Goal: Task Accomplishment & Management: Manage account settings

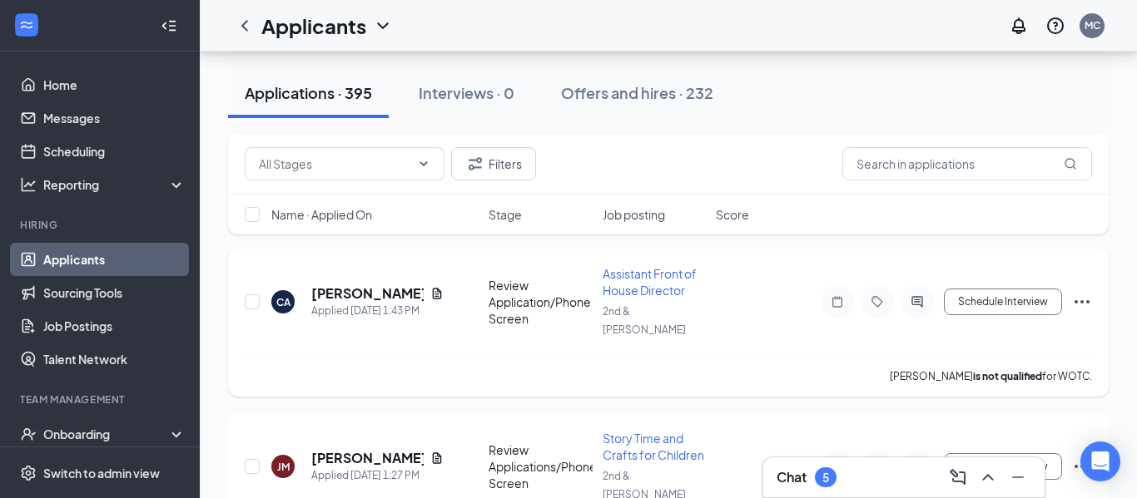
scroll to position [312, 0]
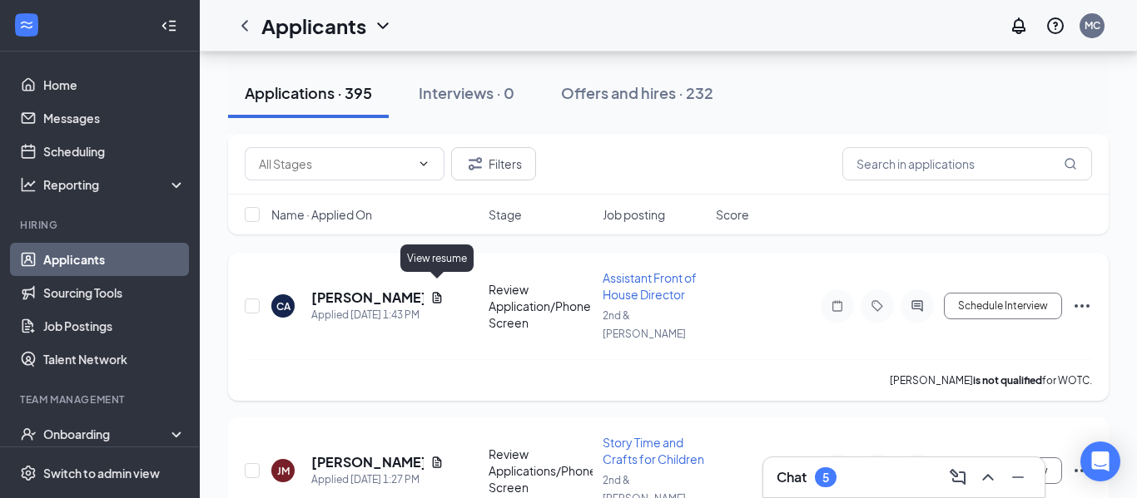
click at [438, 292] on icon "Document" at bounding box center [436, 297] width 13 height 13
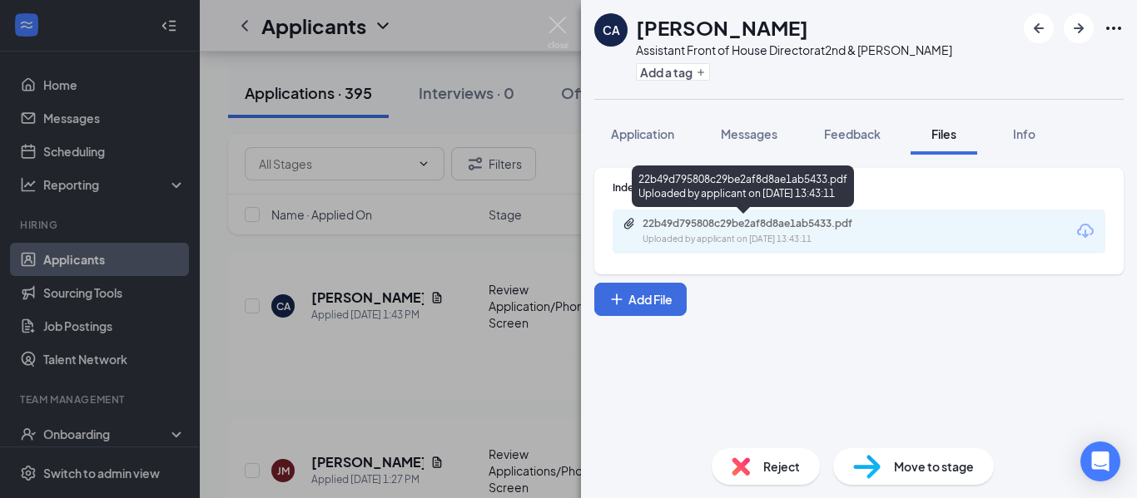
click at [654, 236] on div "Uploaded by applicant on Aug 26, 2025 at 13:43:11" at bounding box center [767, 239] width 250 height 13
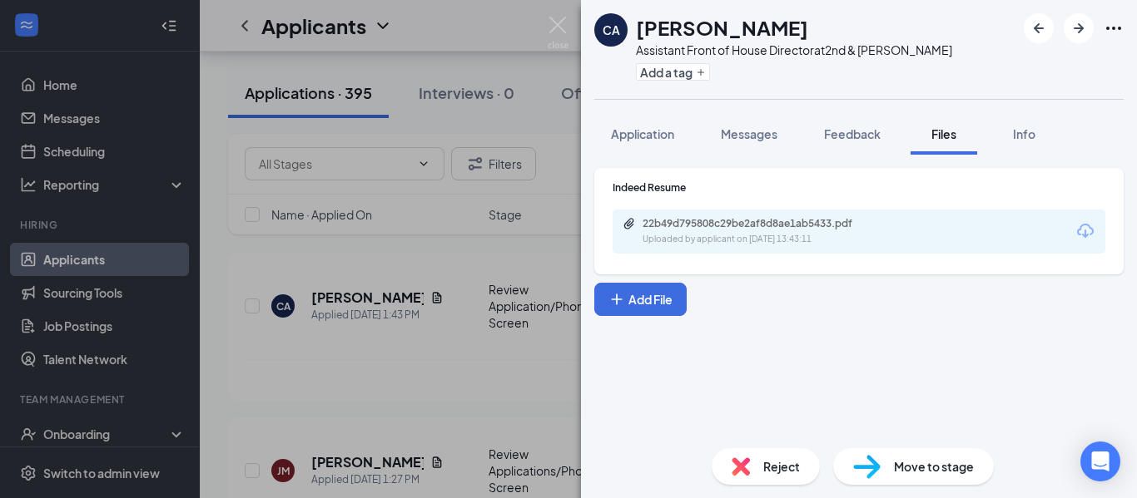
click at [755, 222] on div "22b49d795808c29be2af8d8ae1ab5433.pdf" at bounding box center [758, 223] width 233 height 13
click at [549, 22] on img at bounding box center [558, 33] width 21 height 32
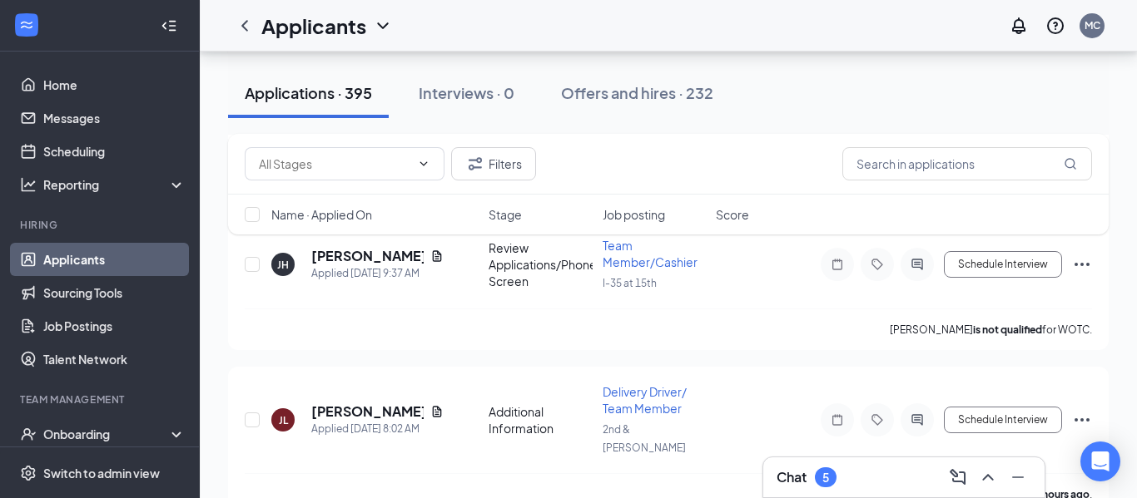
scroll to position [1462, 0]
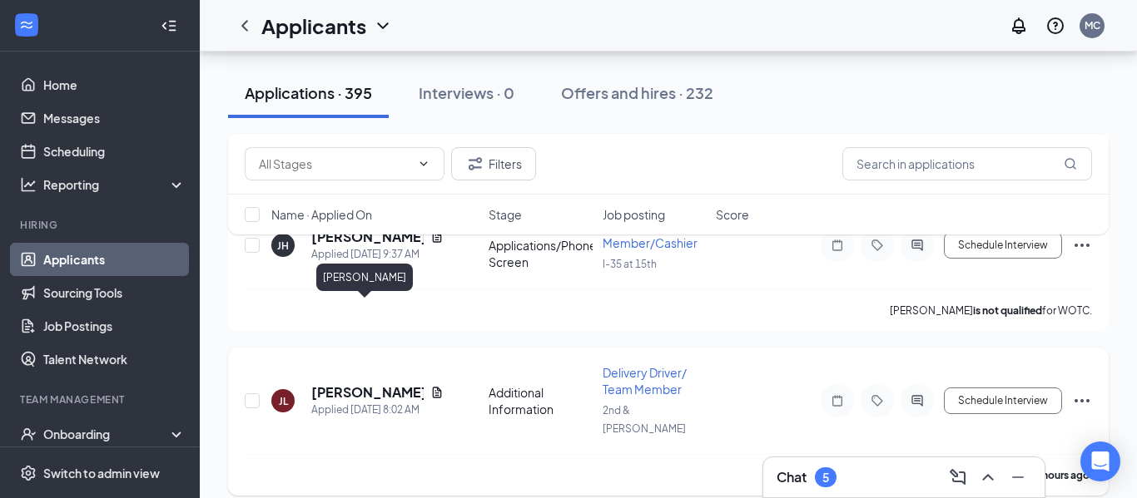
click at [348, 384] on h5 "Jasmine Luke" at bounding box center [367, 393] width 112 height 18
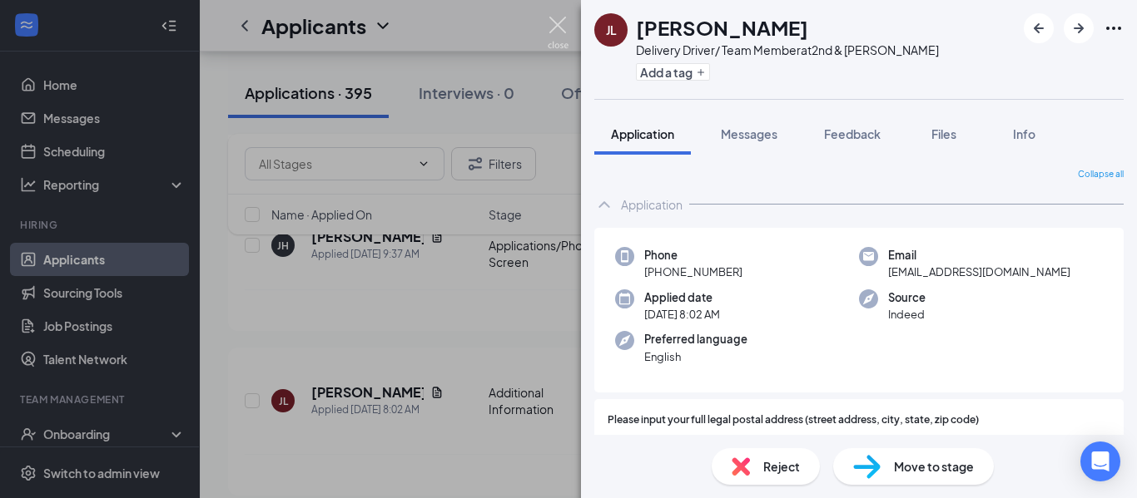
click at [554, 26] on img at bounding box center [558, 33] width 21 height 32
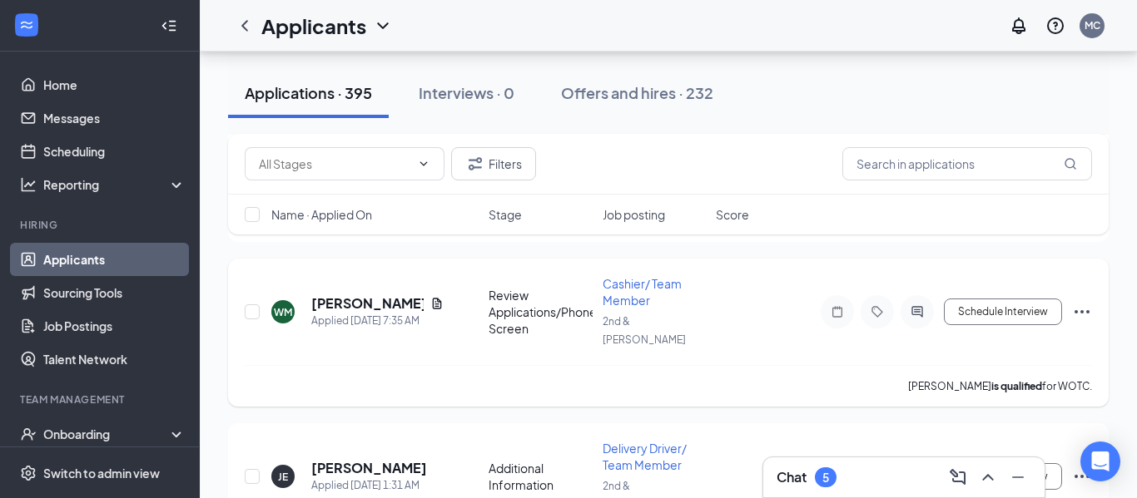
scroll to position [1866, 0]
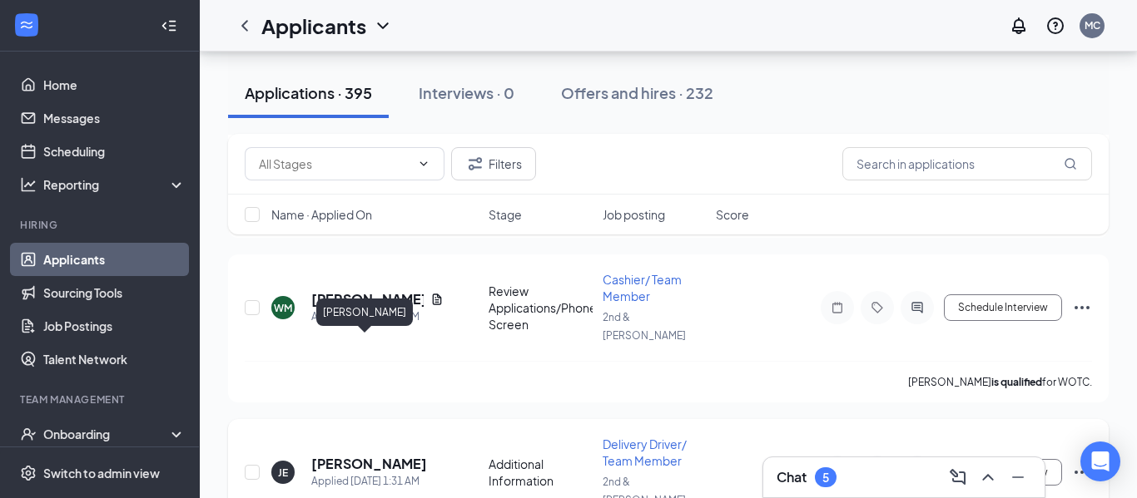
click at [369, 455] on h5 "Jeremy Evans" at bounding box center [369, 464] width 116 height 18
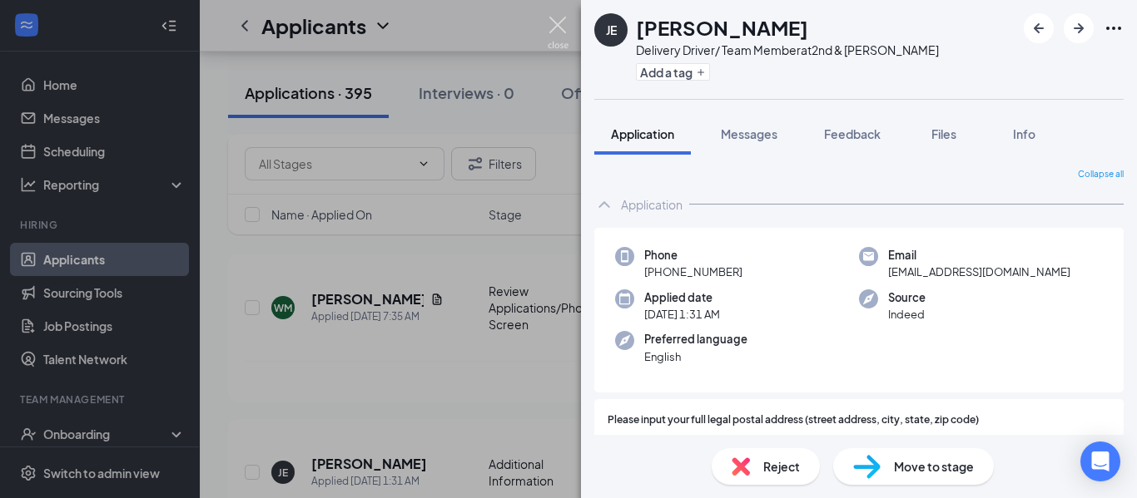
click at [556, 27] on img at bounding box center [558, 33] width 21 height 32
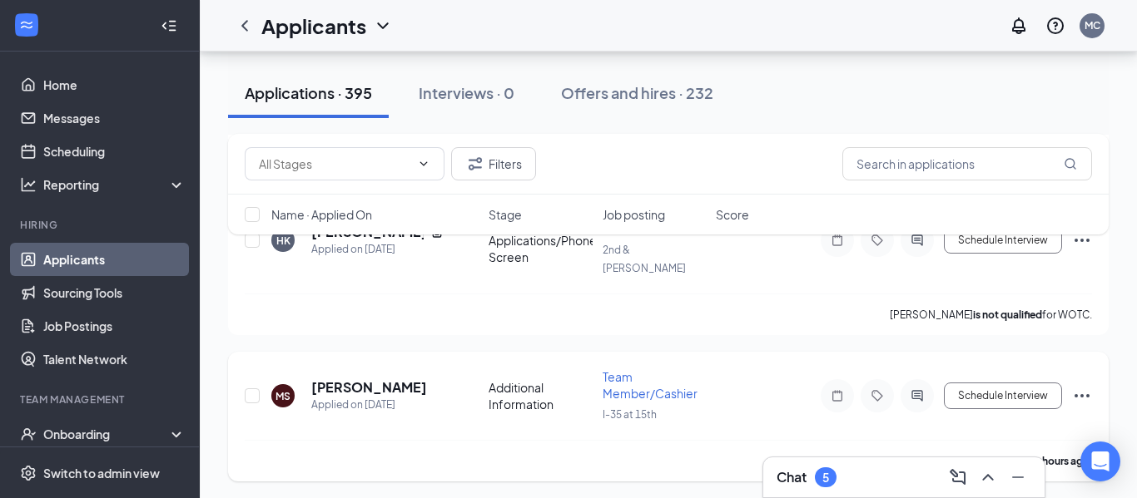
scroll to position [2713, 0]
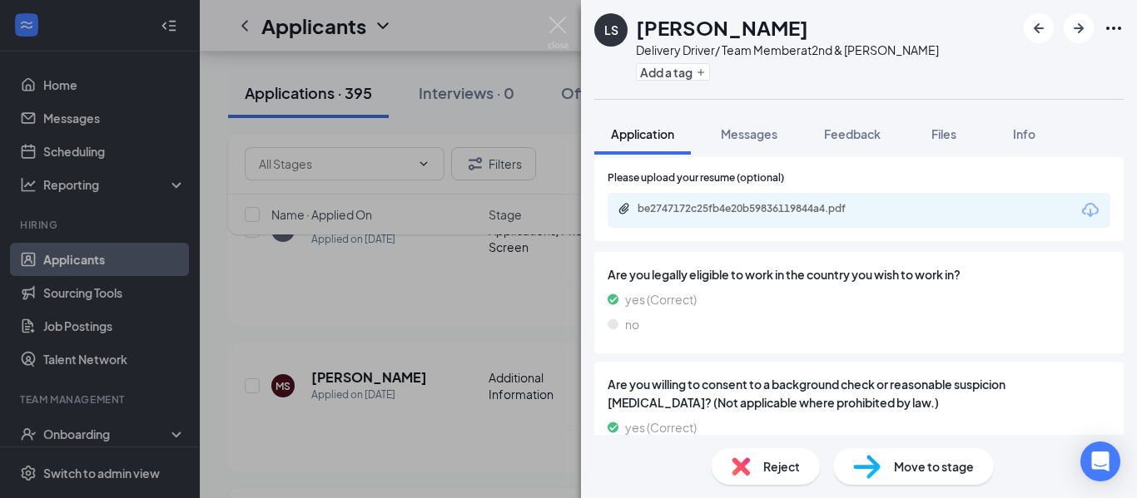
scroll to position [1275, 0]
click at [933, 216] on div "be2747172c25fb4e20b59836119844a4.pdf" at bounding box center [858, 211] width 503 height 35
click at [815, 218] on div "be2747172c25fb4e20b59836119844a4.pdf" at bounding box center [752, 211] width 270 height 16
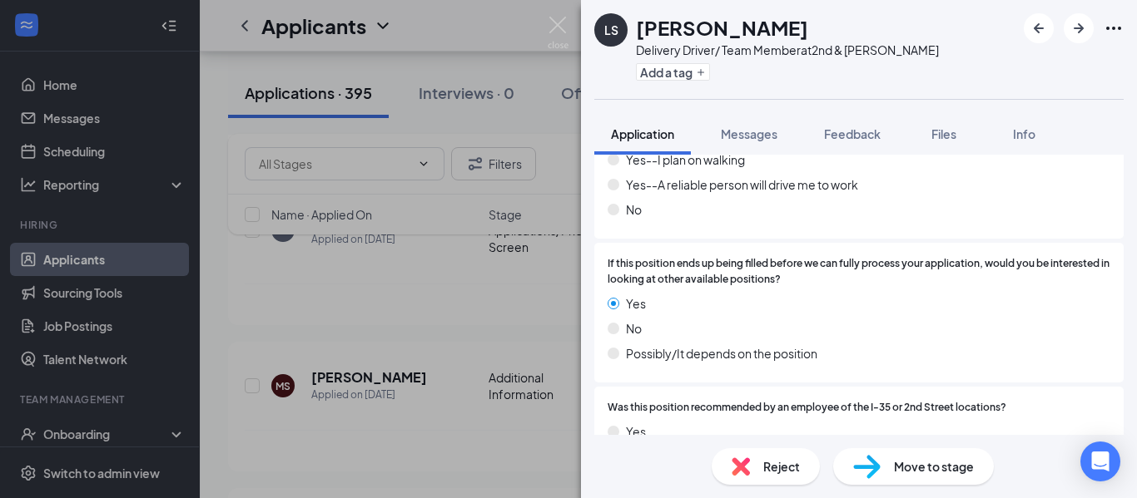
scroll to position [939, 0]
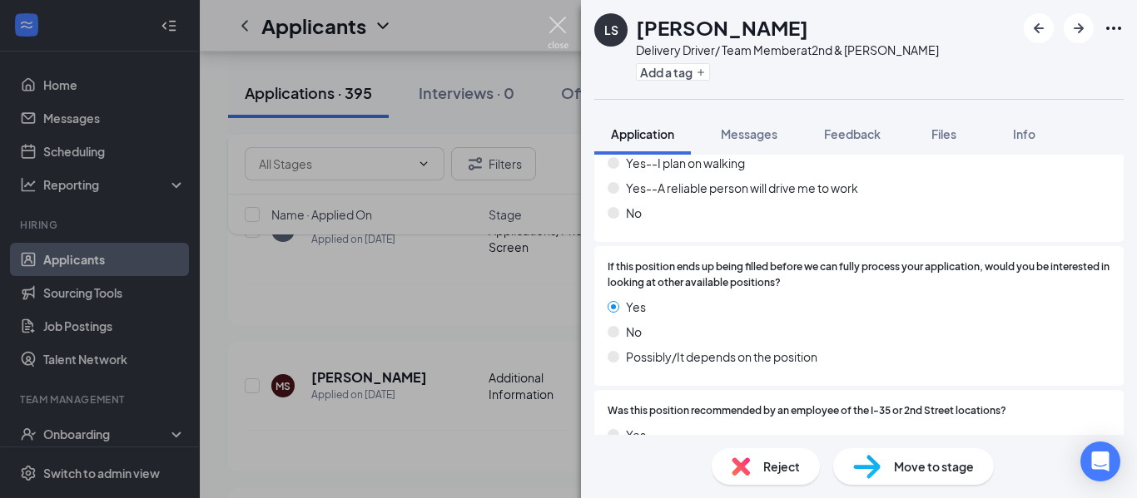
click at [556, 25] on img at bounding box center [558, 33] width 21 height 32
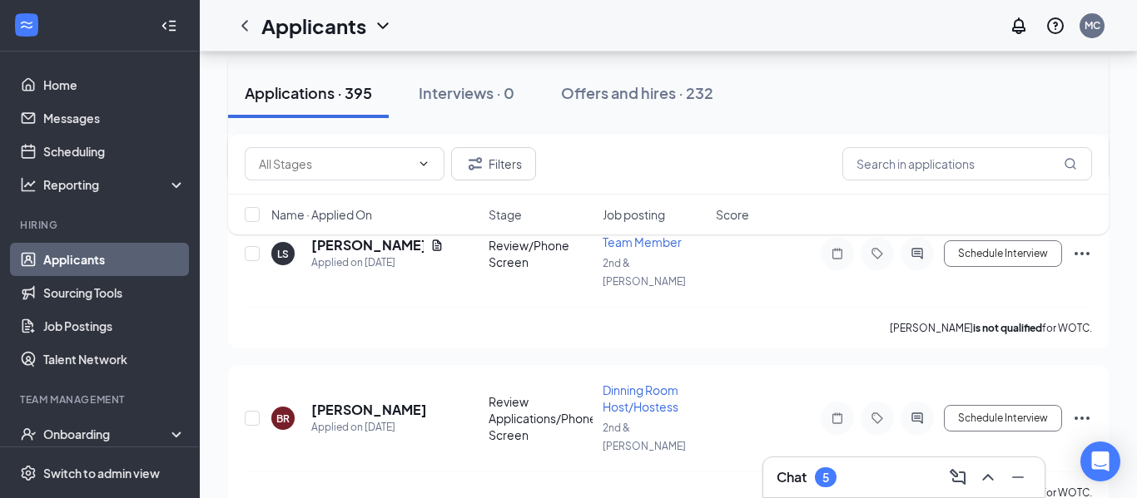
scroll to position [3003, 0]
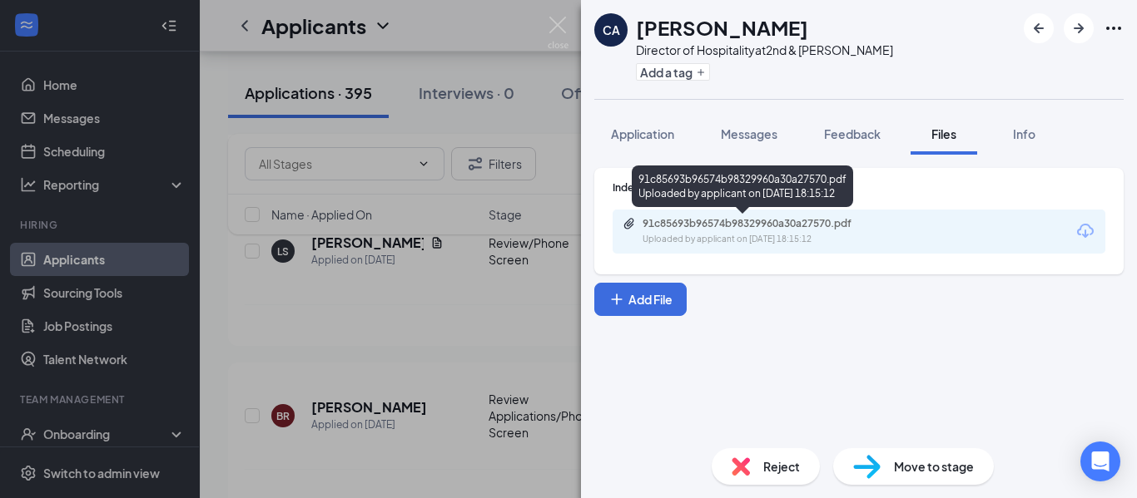
click at [696, 237] on div "Uploaded by applicant on Aug 25, 2025 at 18:15:12" at bounding box center [767, 239] width 250 height 13
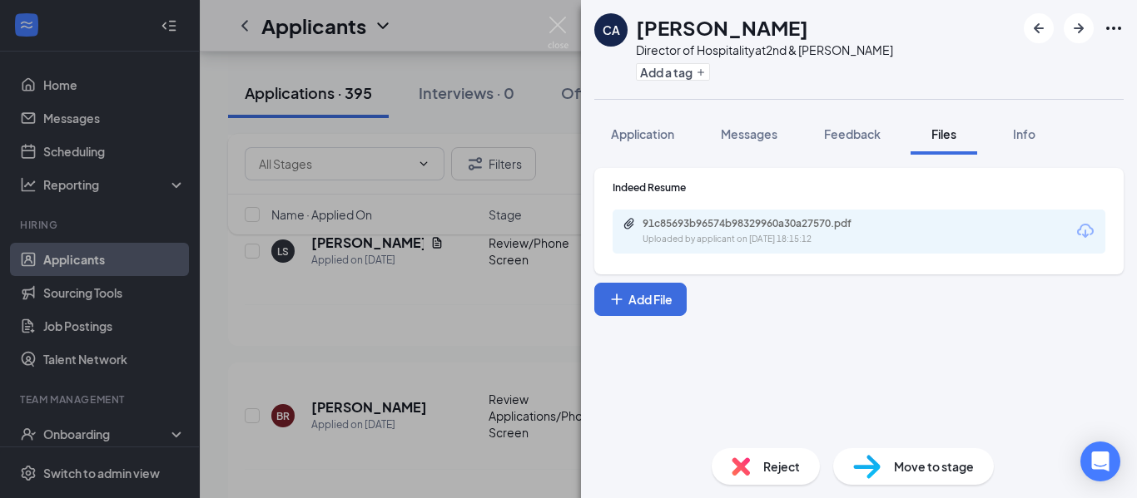
click at [557, 26] on img at bounding box center [558, 33] width 21 height 32
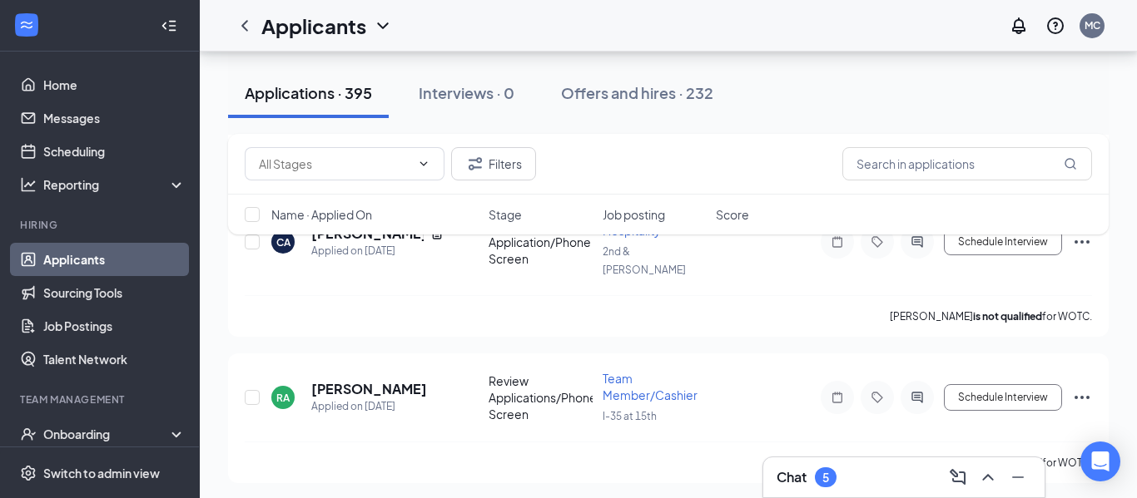
scroll to position [3350, 0]
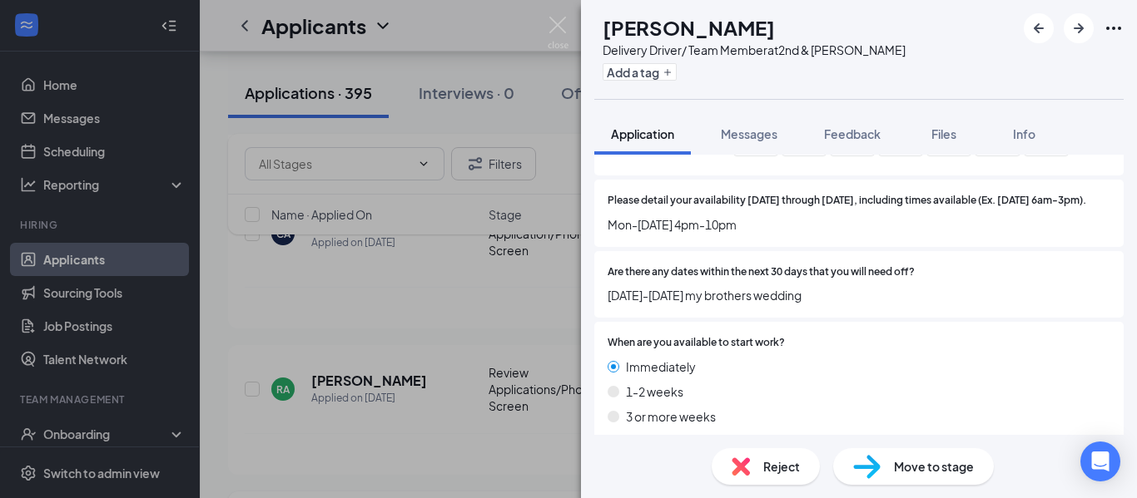
scroll to position [2517, 0]
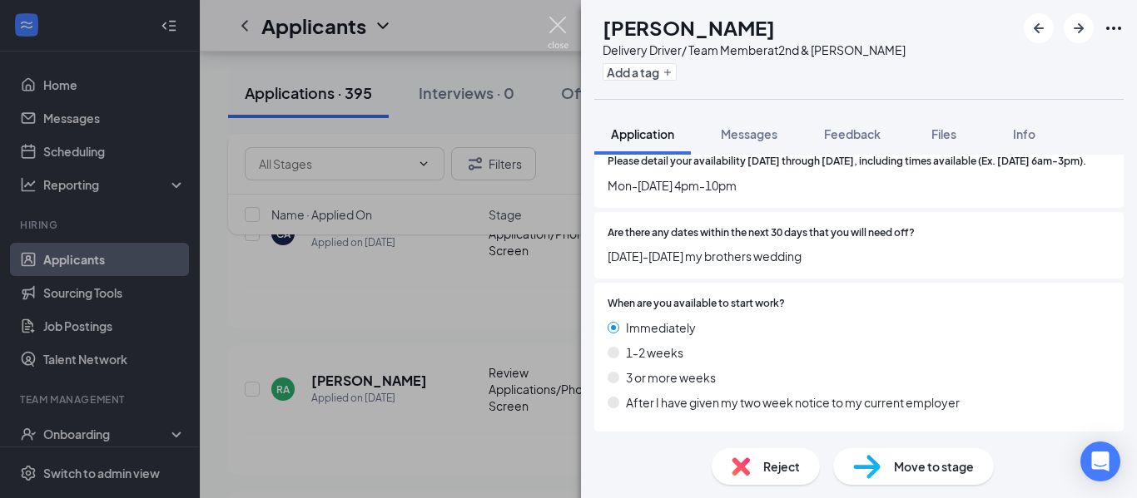
click at [556, 27] on img at bounding box center [558, 33] width 21 height 32
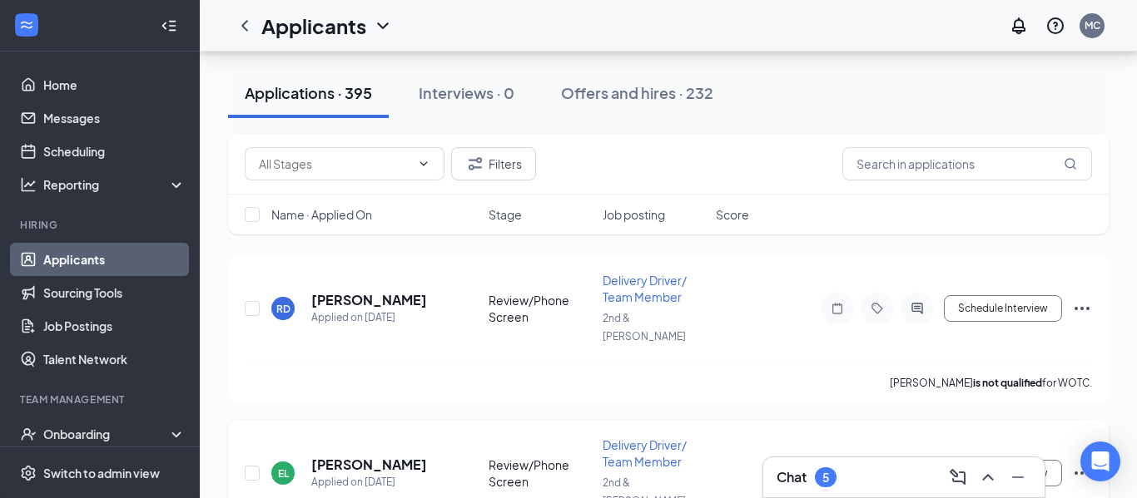
scroll to position [3754, 0]
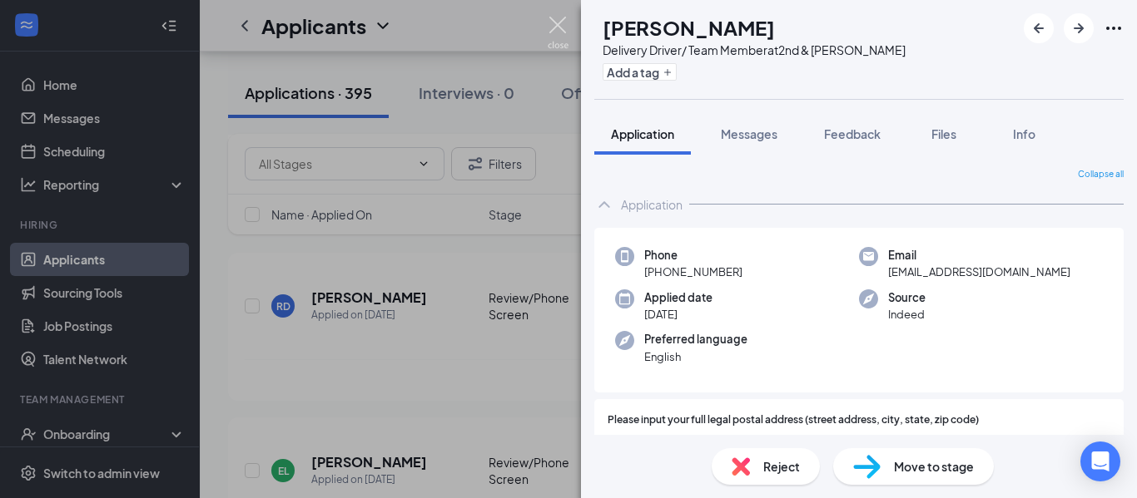
click at [556, 36] on img at bounding box center [558, 33] width 21 height 32
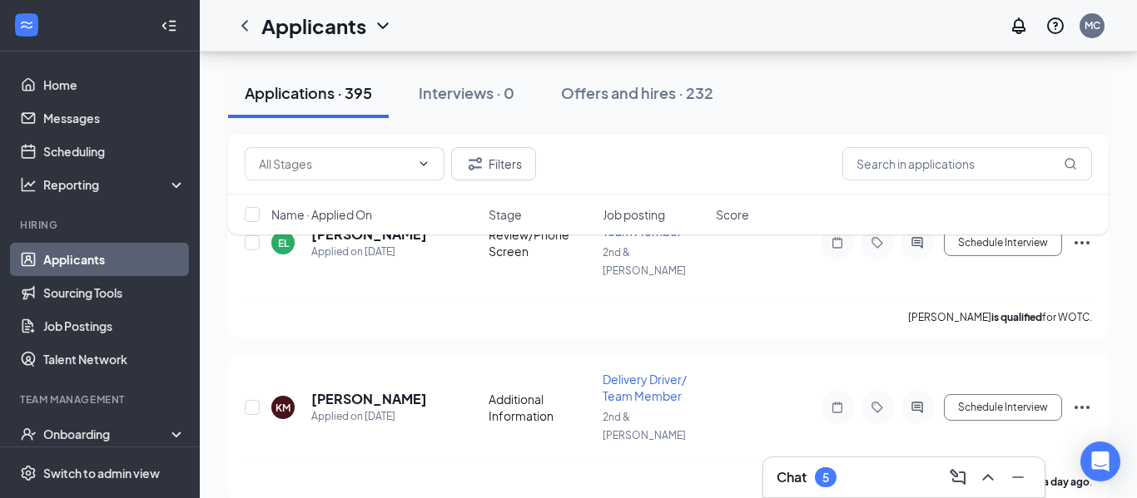
scroll to position [3982, 0]
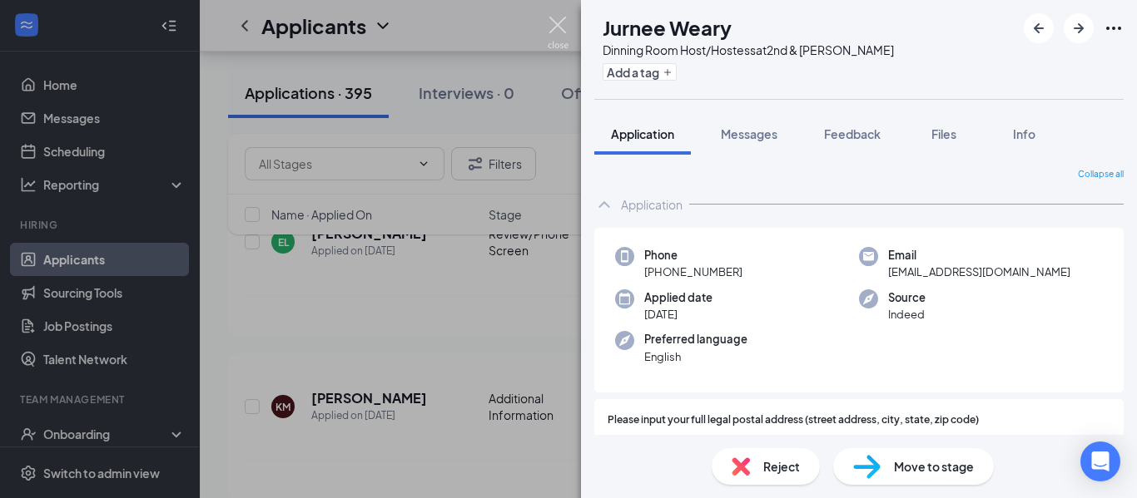
click at [553, 32] on img at bounding box center [558, 33] width 21 height 32
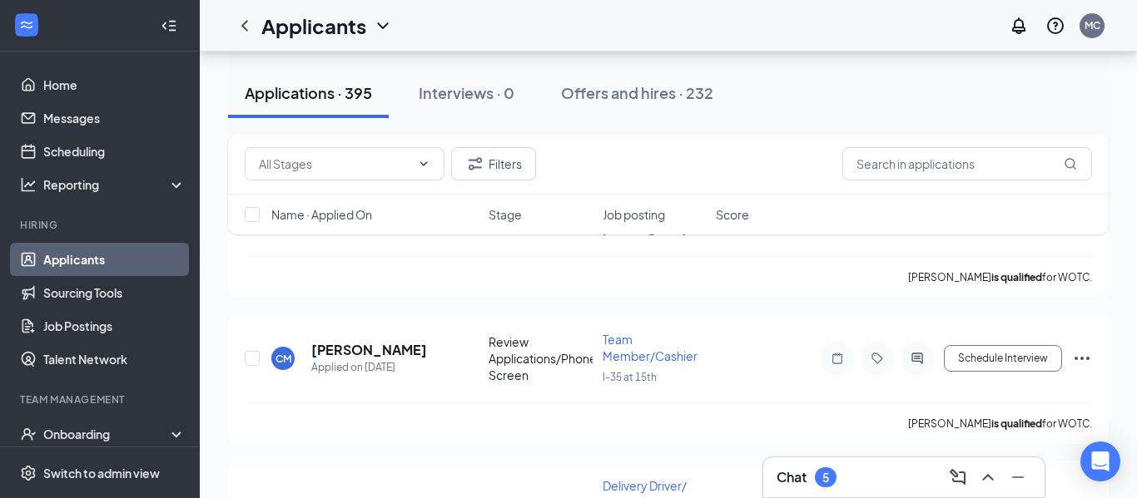
scroll to position [4975, 0]
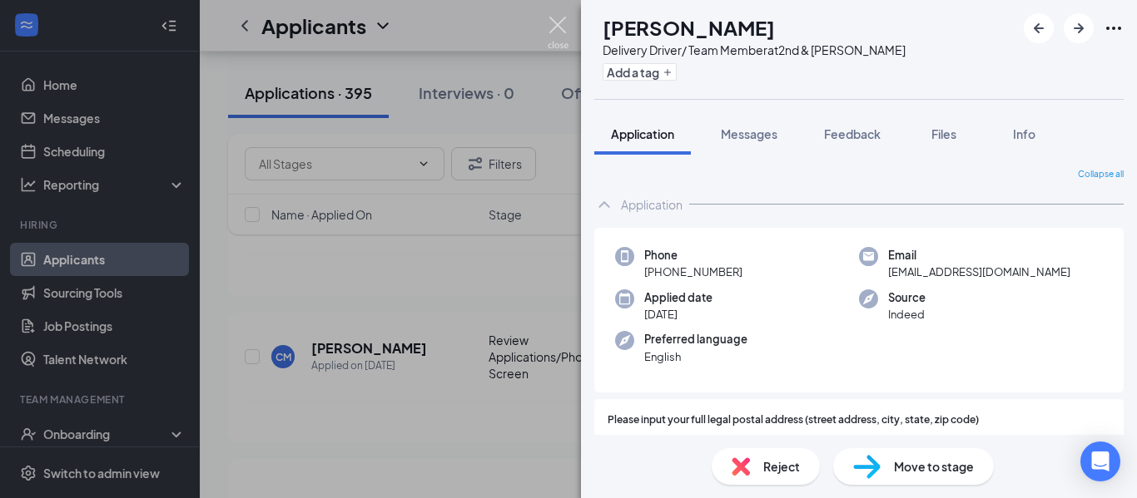
click at [558, 22] on img at bounding box center [558, 33] width 21 height 32
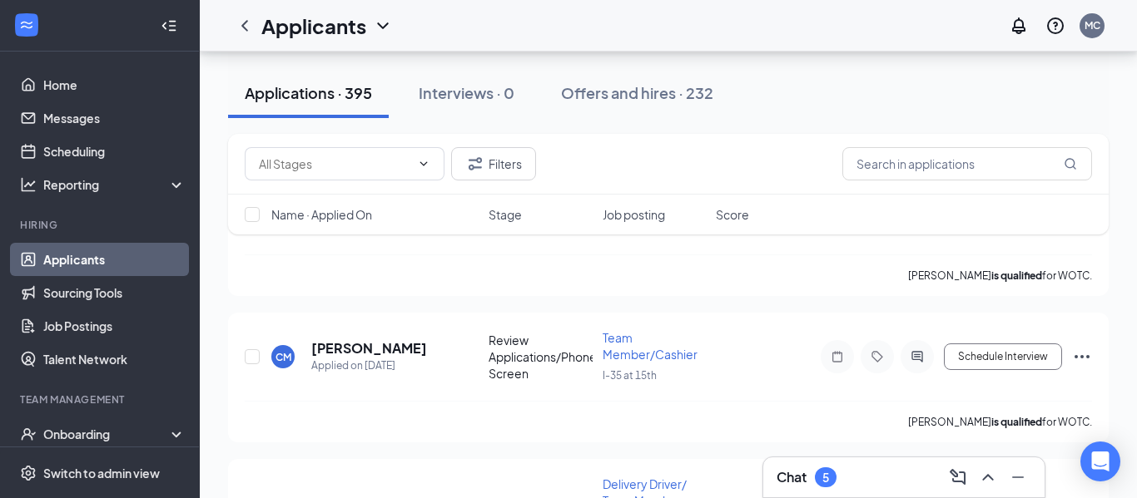
click at [558, 22] on div "Applicants MC" at bounding box center [668, 26] width 937 height 52
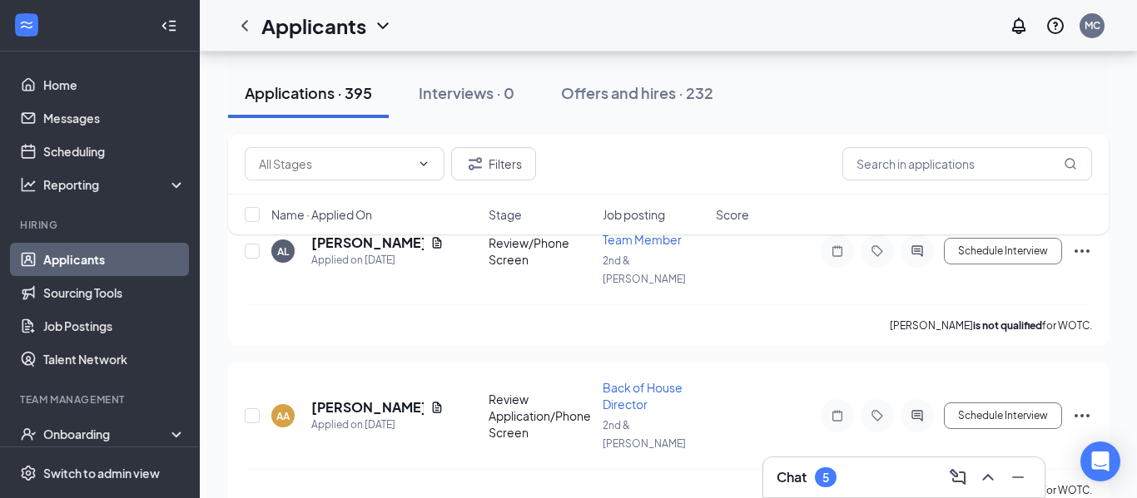
scroll to position [5559, 0]
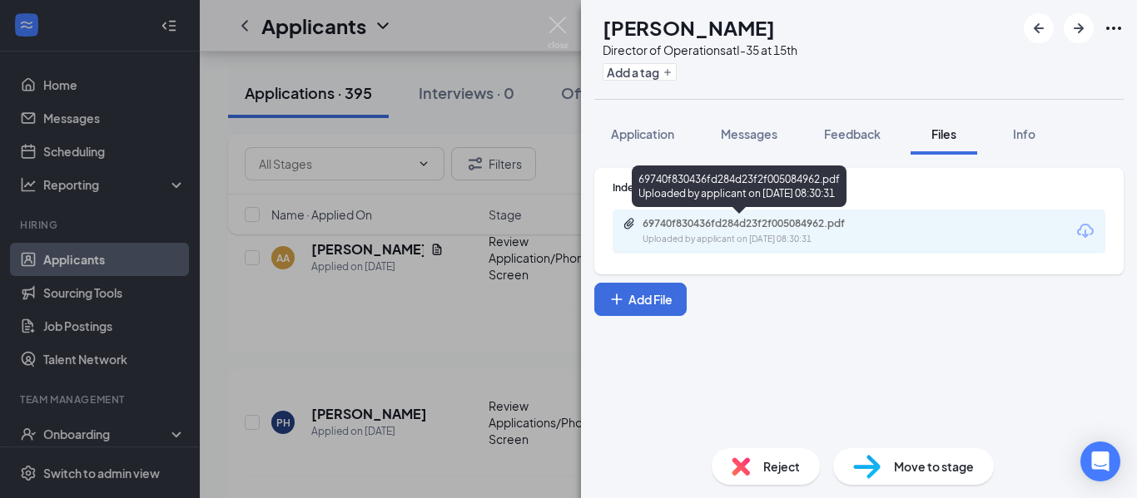
click at [720, 235] on div "Uploaded by applicant on Aug 25, 2025 at 08:30:31" at bounding box center [767, 239] width 250 height 13
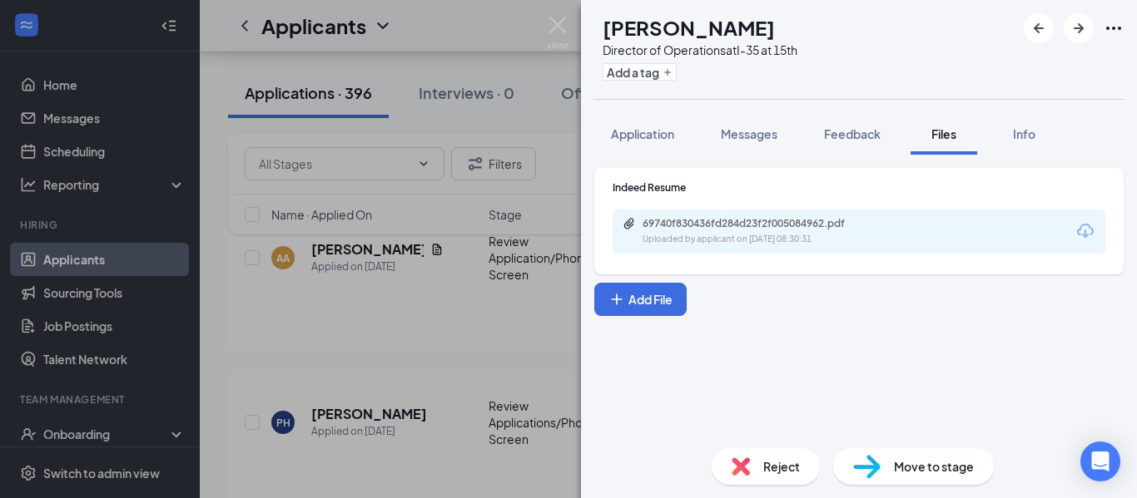
click at [557, 25] on img at bounding box center [558, 33] width 21 height 32
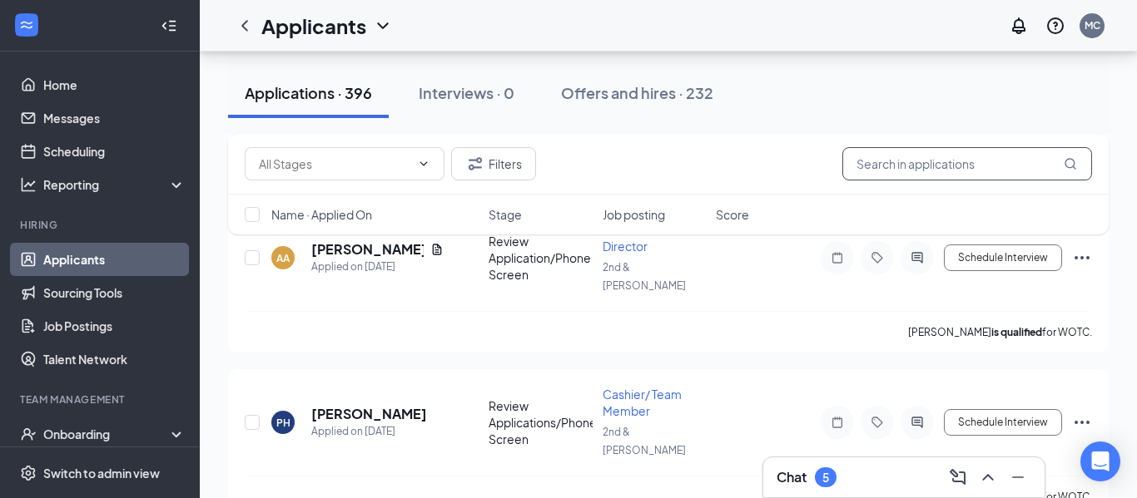
click at [887, 170] on input "text" at bounding box center [967, 163] width 250 height 33
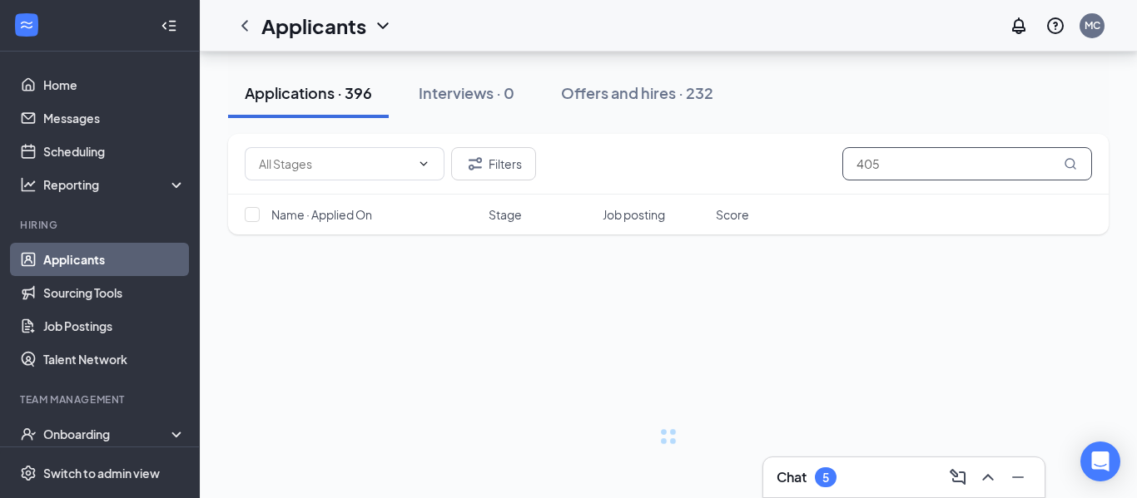
scroll to position [25, 0]
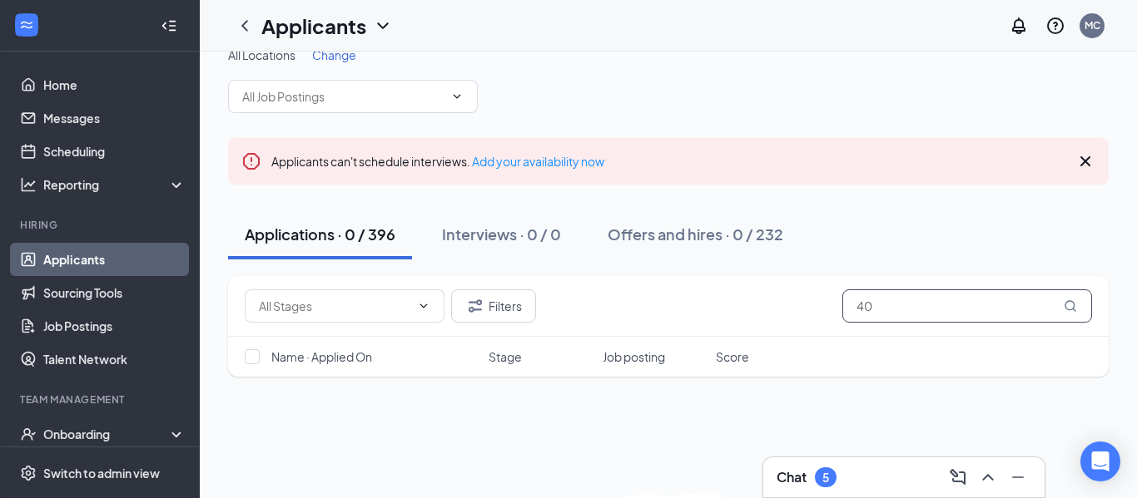
type input "4"
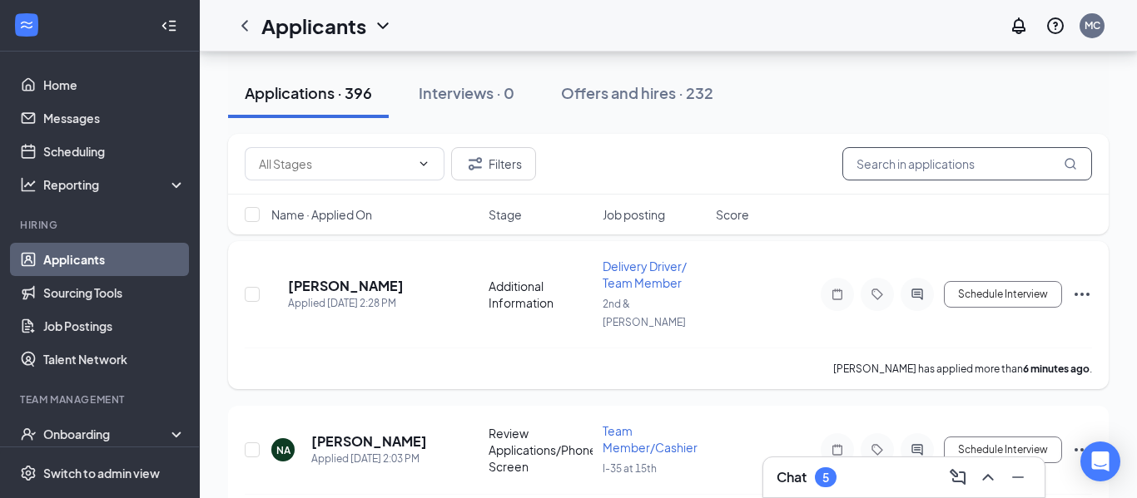
scroll to position [225, 0]
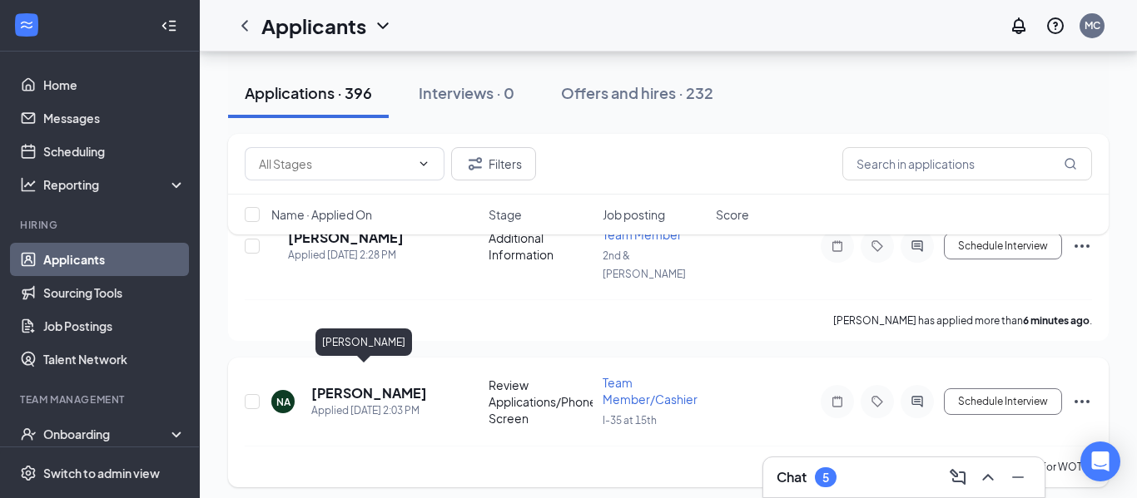
click at [347, 384] on h5 "[PERSON_NAME]" at bounding box center [369, 393] width 116 height 18
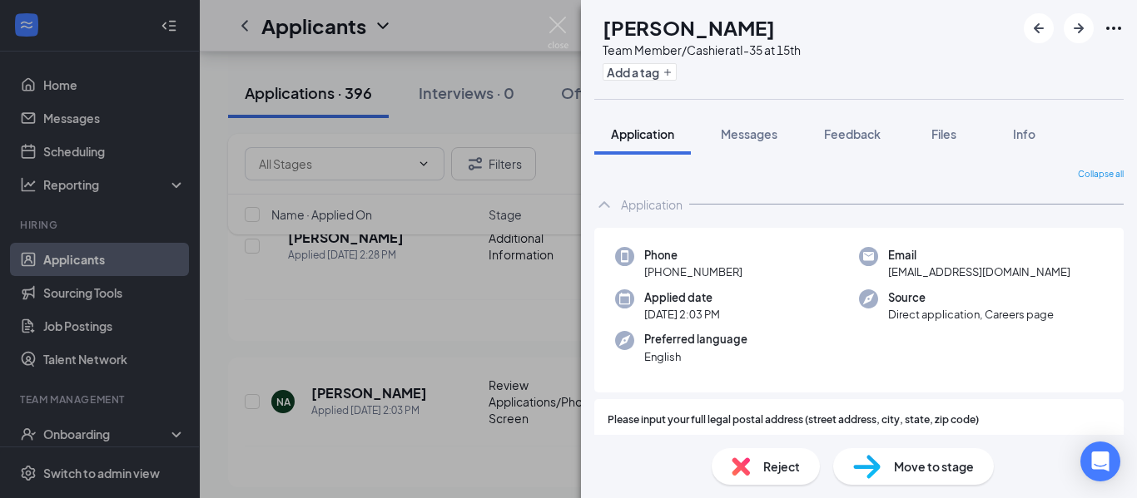
click at [554, 28] on img at bounding box center [558, 33] width 21 height 32
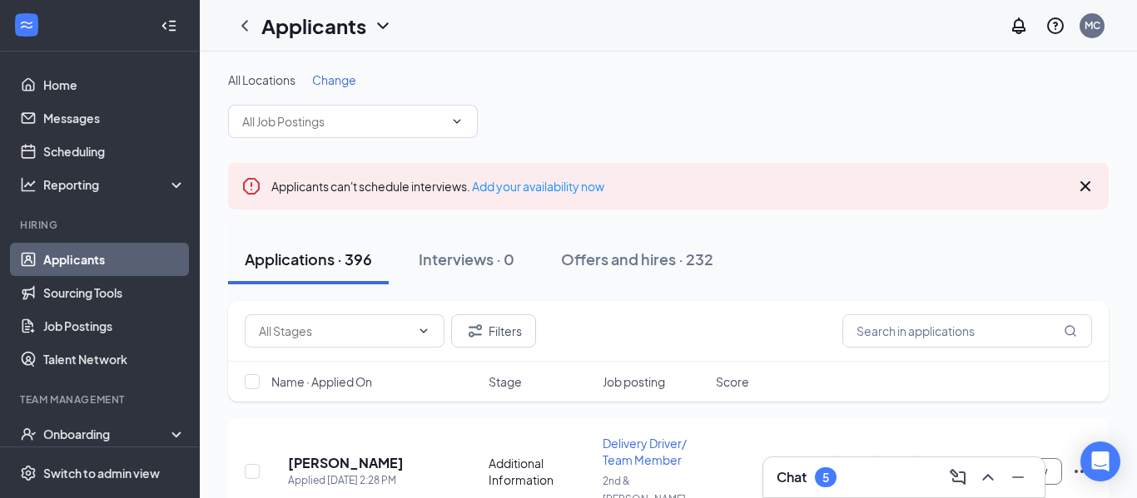
click at [1080, 190] on icon "Cross" at bounding box center [1085, 186] width 20 height 20
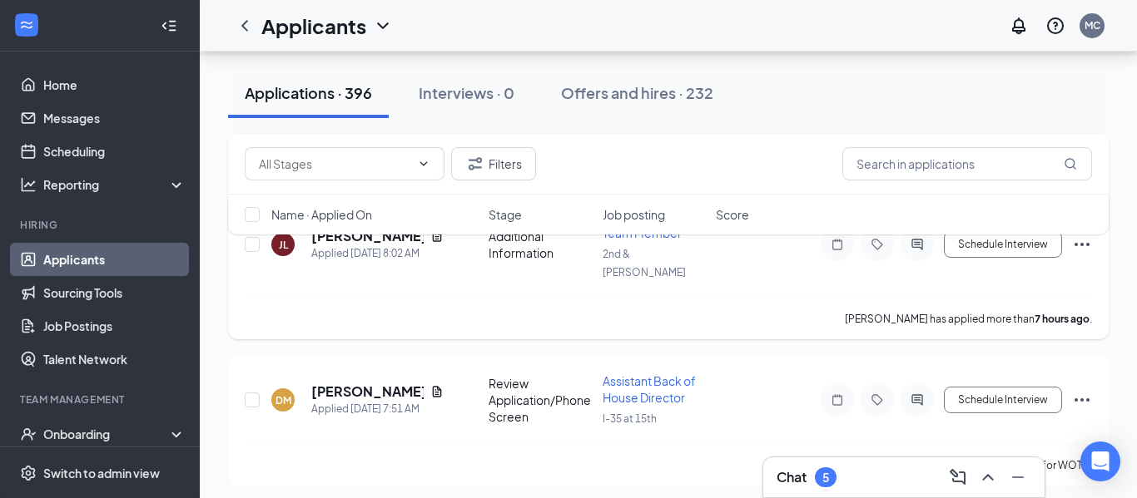
scroll to position [1704, 0]
click at [67, 451] on link "Team" at bounding box center [114, 467] width 142 height 33
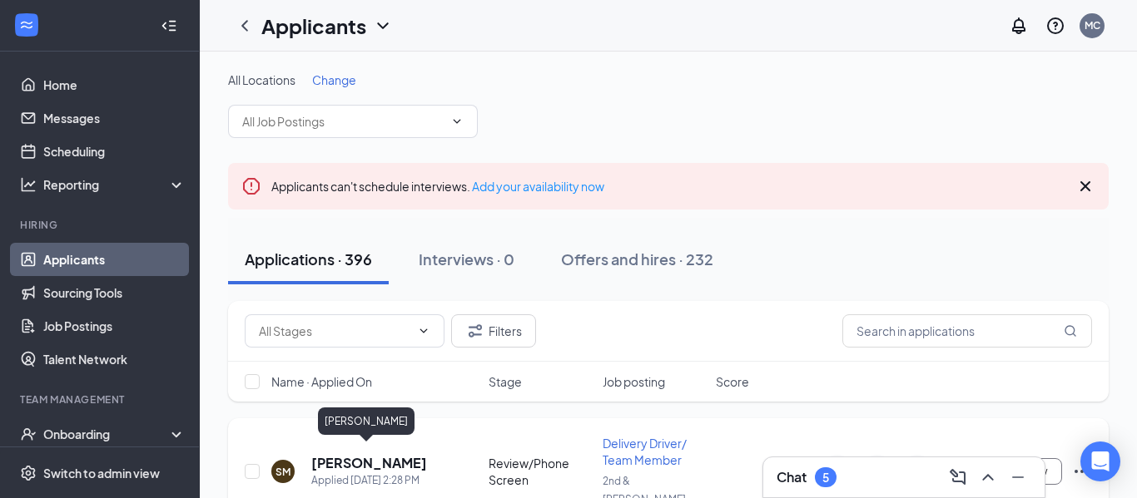
click at [364, 455] on h5 "[PERSON_NAME]" at bounding box center [369, 463] width 116 height 18
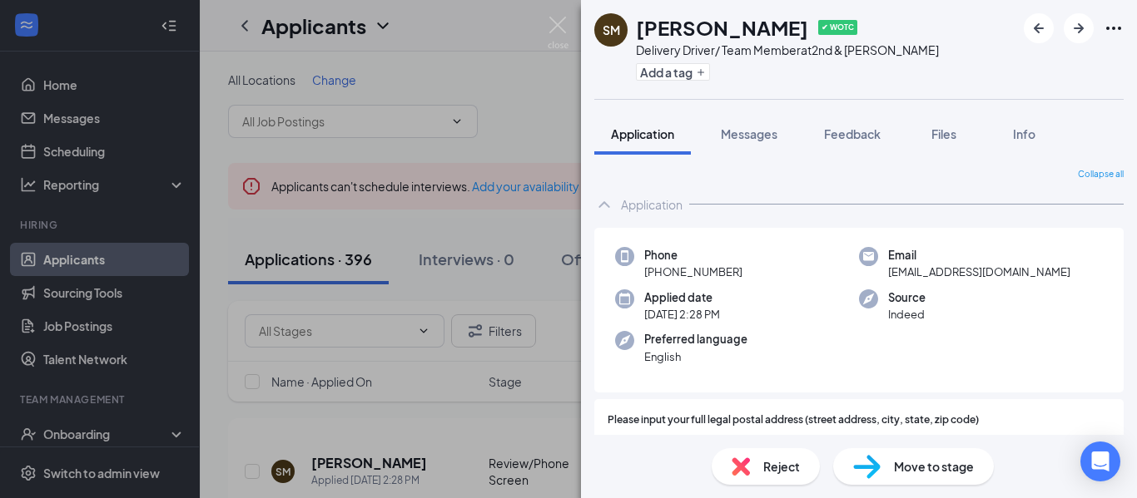
click at [549, 38] on img at bounding box center [558, 33] width 21 height 32
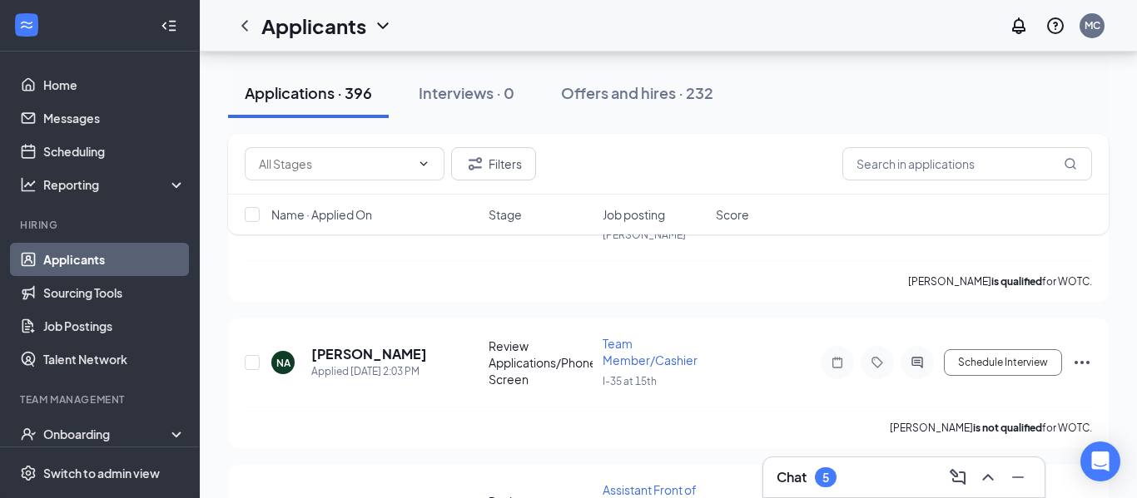
scroll to position [318, 0]
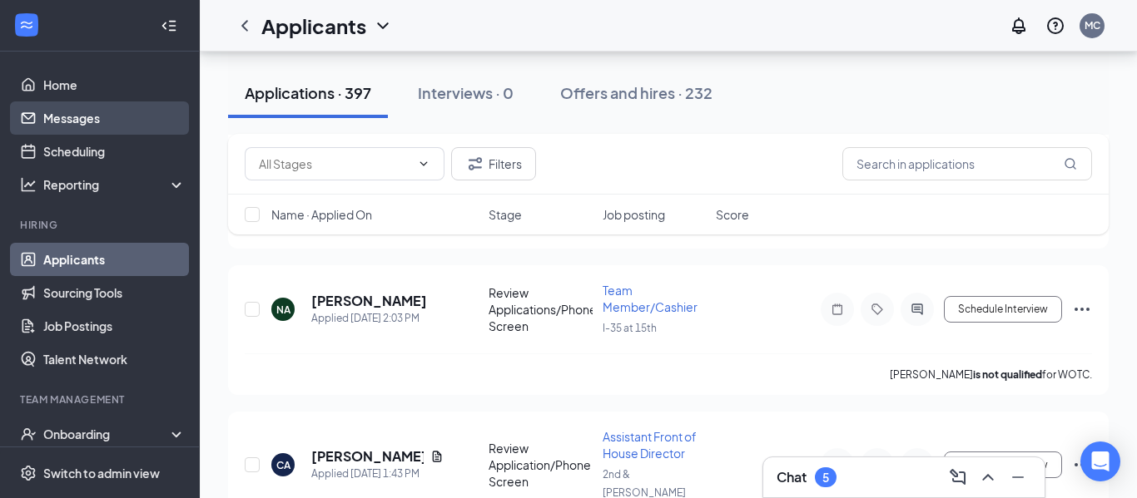
click at [138, 120] on link "Messages" at bounding box center [114, 118] width 142 height 33
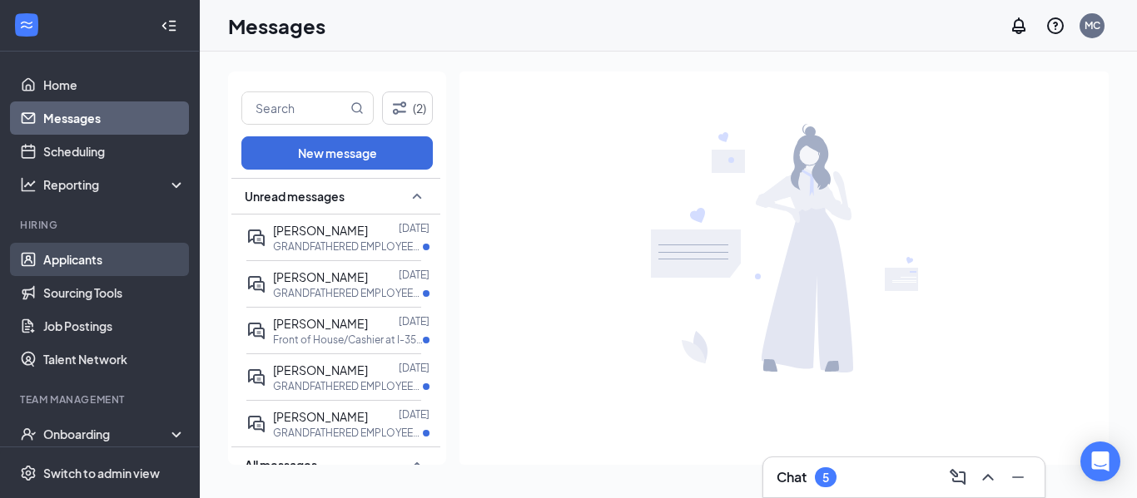
click at [96, 256] on link "Applicants" at bounding box center [114, 259] width 142 height 33
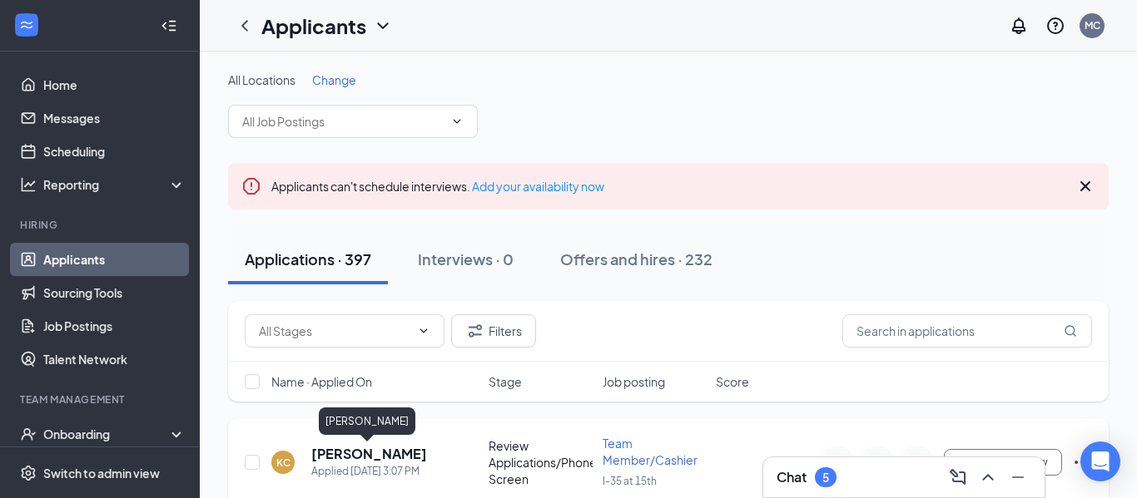
click at [350, 451] on h5 "[PERSON_NAME]" at bounding box center [369, 454] width 116 height 18
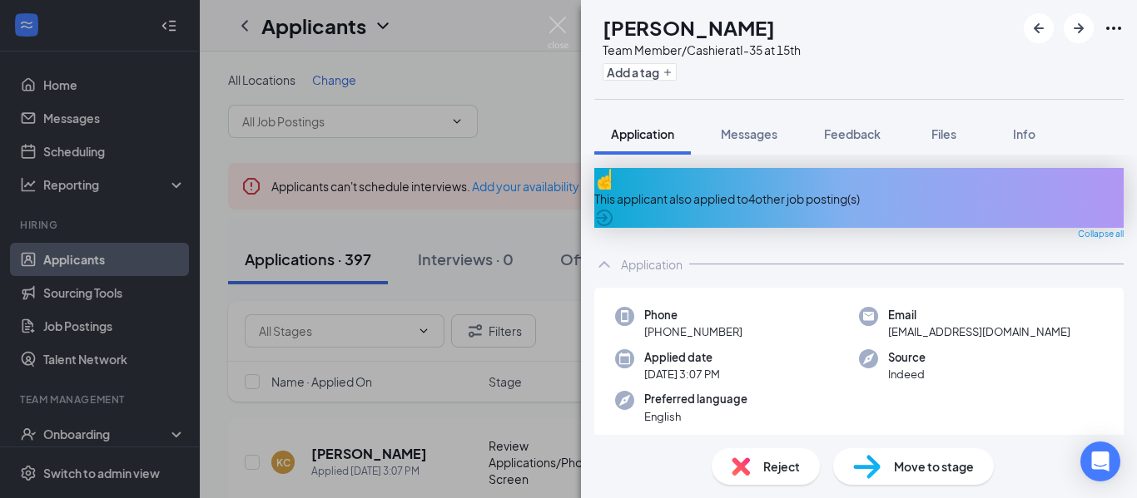
click at [612, 210] on icon "ArrowCircle" at bounding box center [604, 218] width 17 height 17
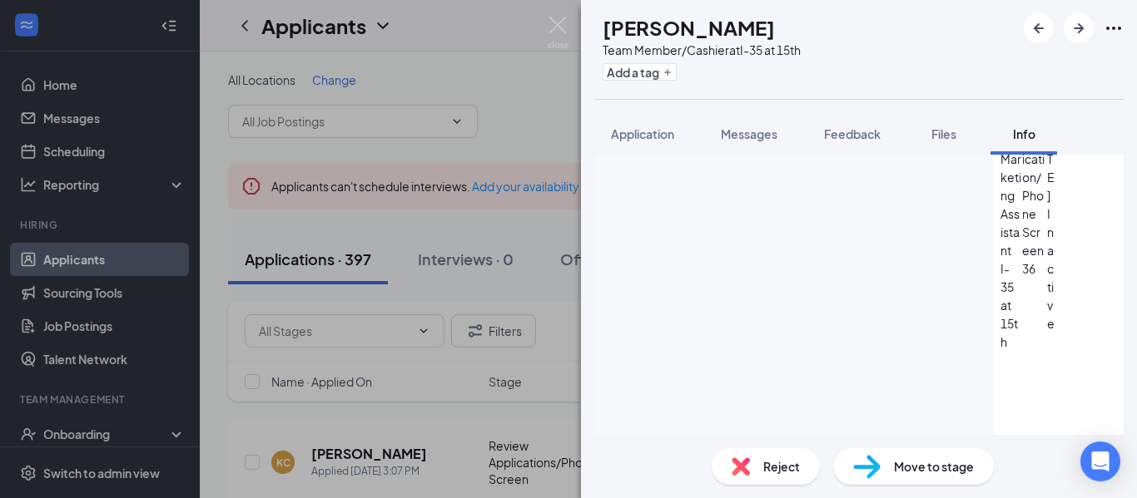
scroll to position [585, 0]
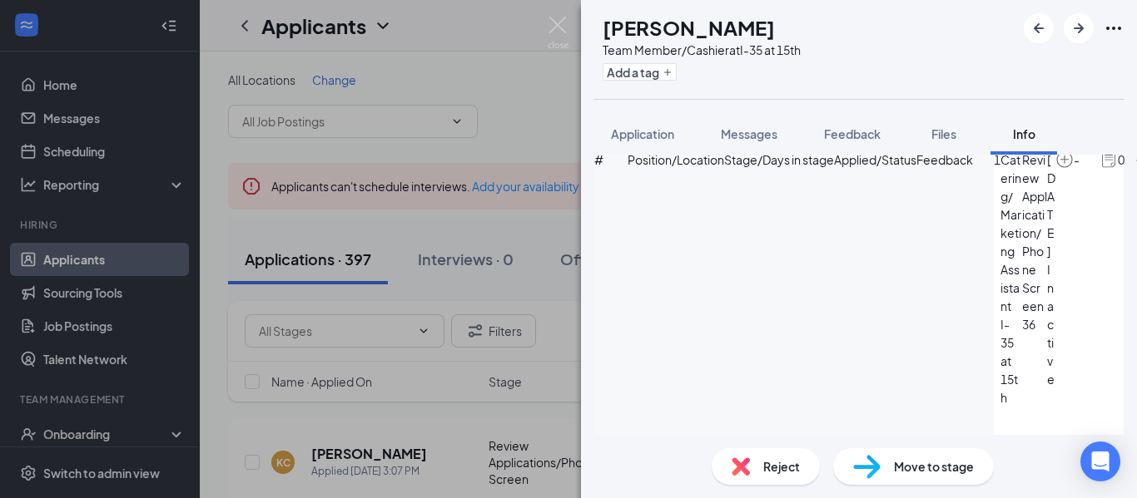
scroll to position [509, 0]
click at [1134, 174] on icon "ArrowCircle" at bounding box center [1144, 164] width 20 height 20
click at [558, 21] on img at bounding box center [558, 33] width 21 height 32
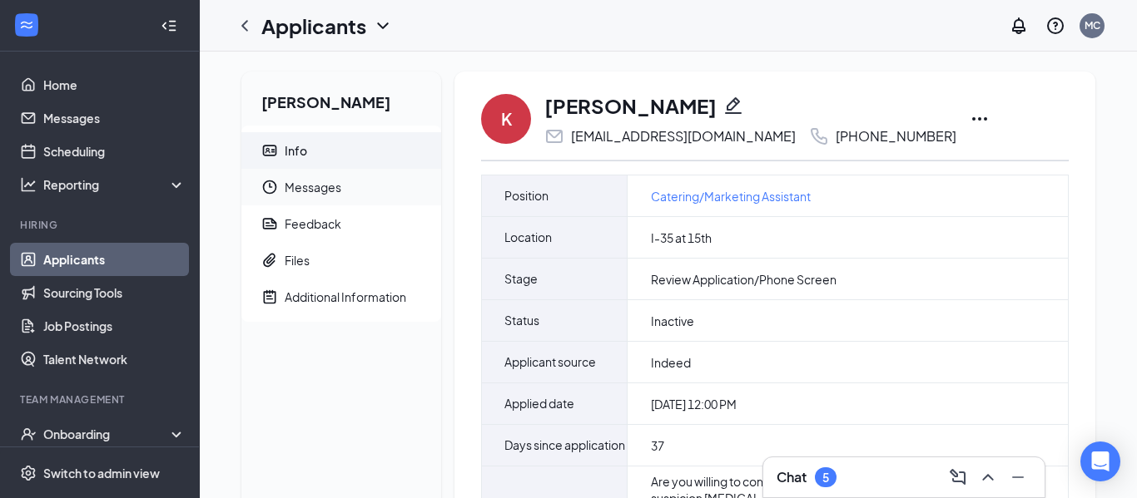
click at [403, 196] on span "Messages" at bounding box center [356, 187] width 143 height 37
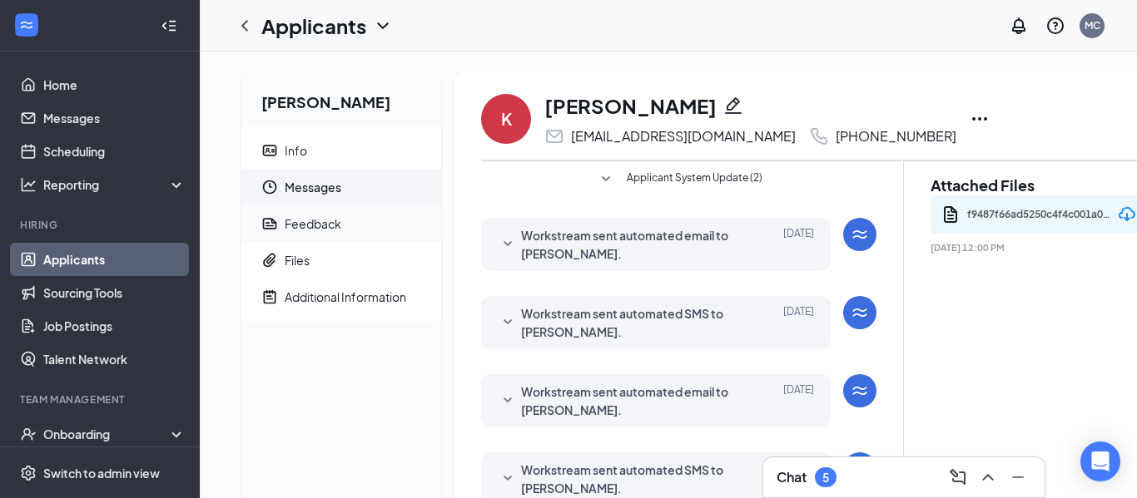
click at [376, 227] on span "Feedback" at bounding box center [356, 224] width 143 height 37
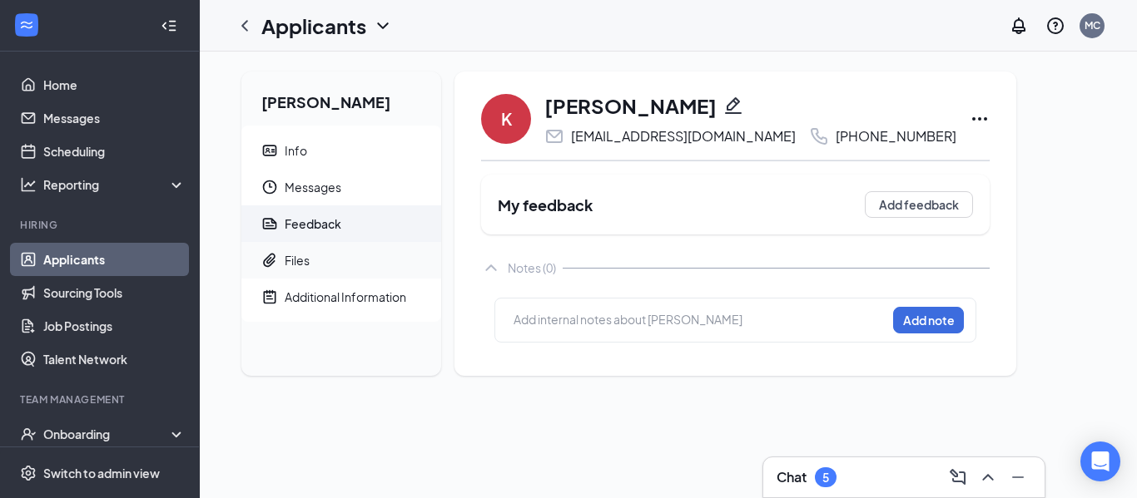
click at [380, 257] on span "Files" at bounding box center [356, 260] width 143 height 37
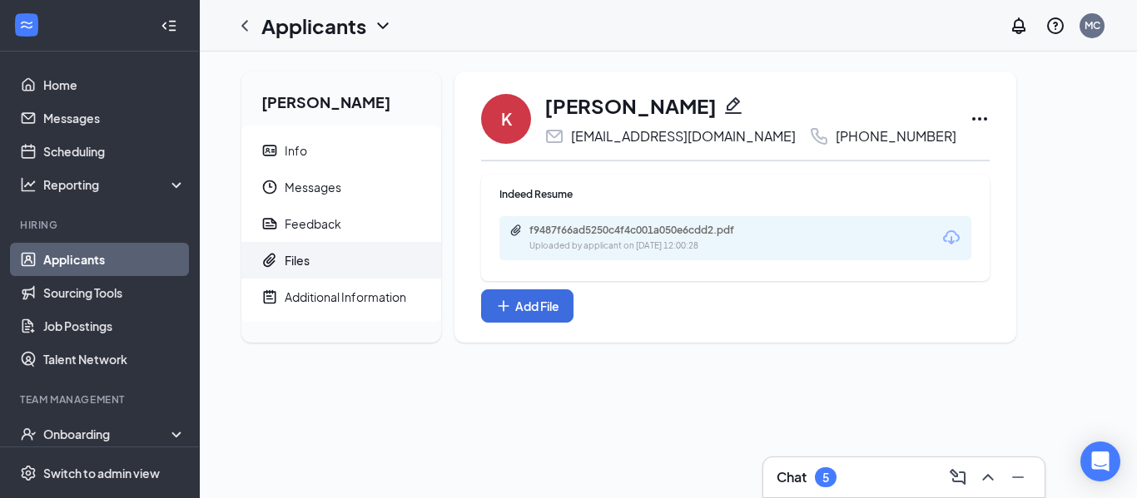
click at [791, 236] on div "f9487f66ad5250c4f4c001a050e6cdd2.pdf Uploaded by applicant on Jul 20, 2025 at 1…" at bounding box center [735, 238] width 472 height 44
click at [643, 231] on div "f9487f66ad5250c4f4c001a050e6cdd2.pdf" at bounding box center [645, 230] width 233 height 13
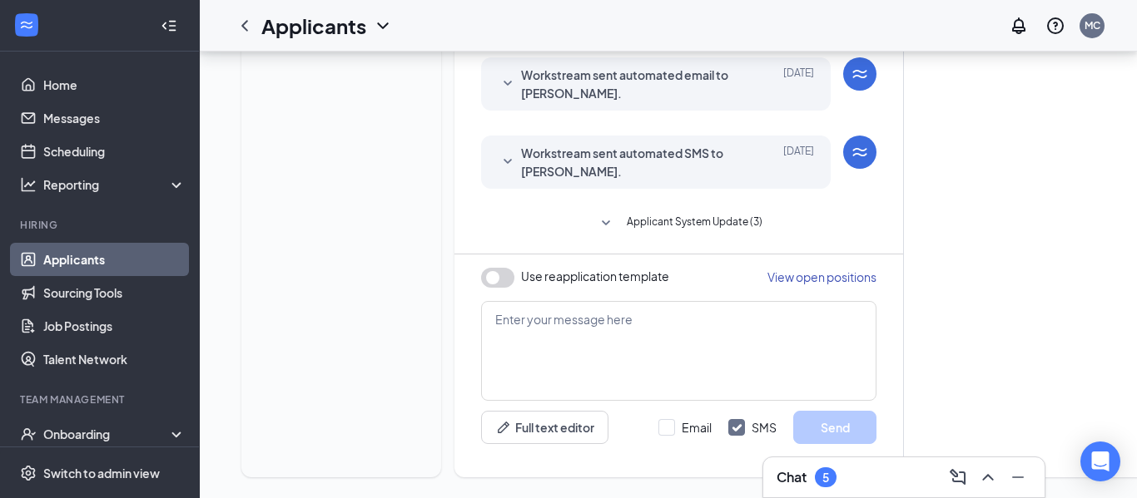
scroll to position [330, 0]
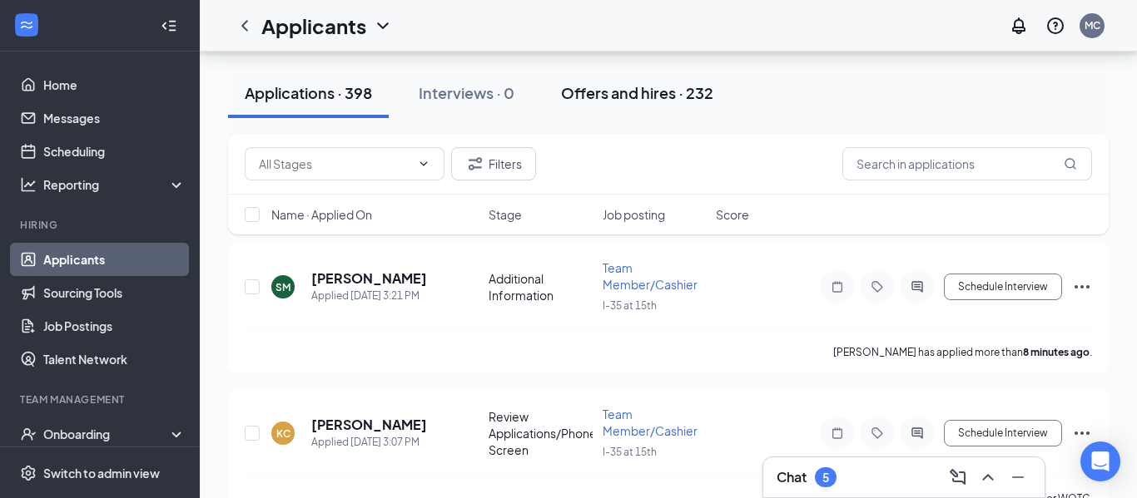
scroll to position [176, 0]
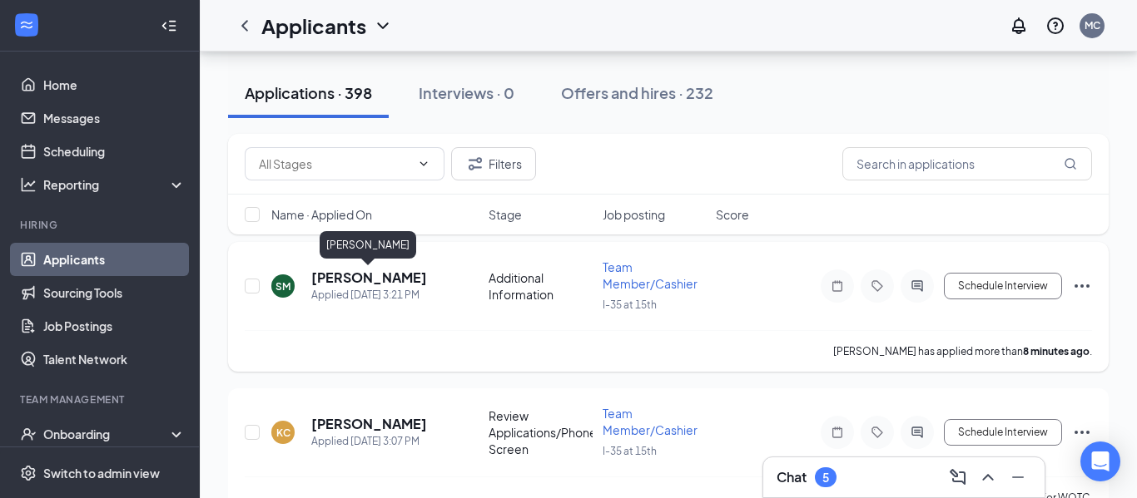
click at [374, 278] on h5 "[PERSON_NAME]" at bounding box center [369, 278] width 116 height 18
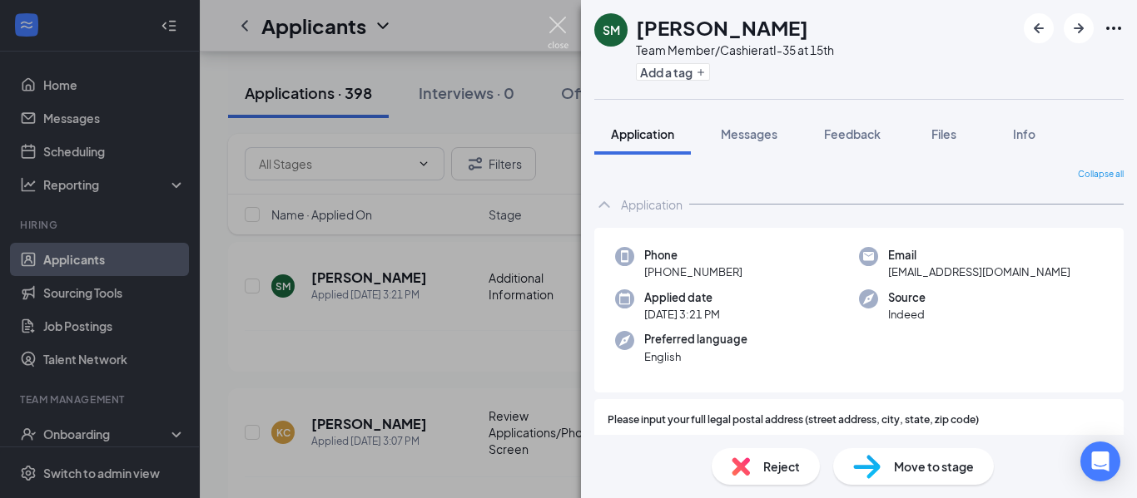
click at [553, 30] on img at bounding box center [558, 33] width 21 height 32
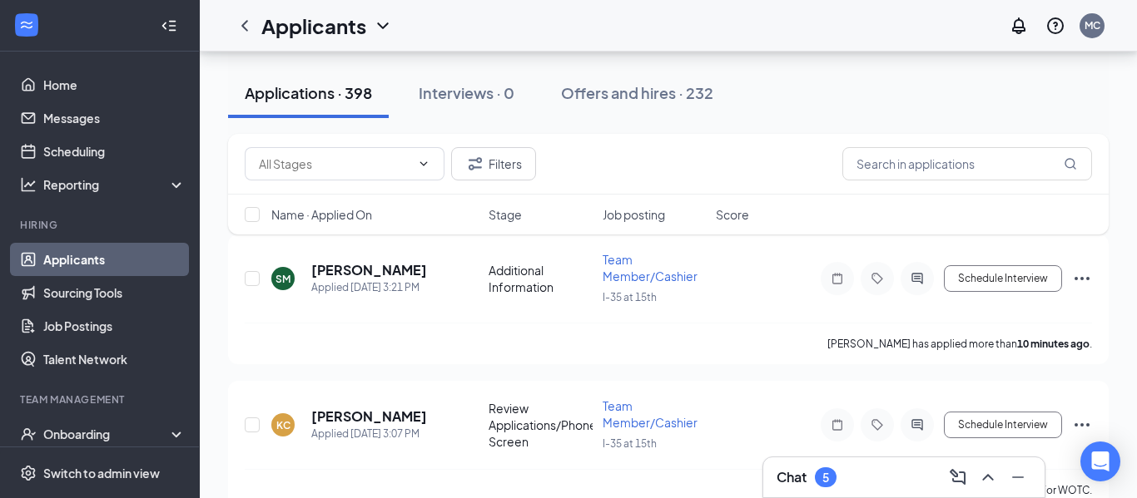
scroll to position [197, 0]
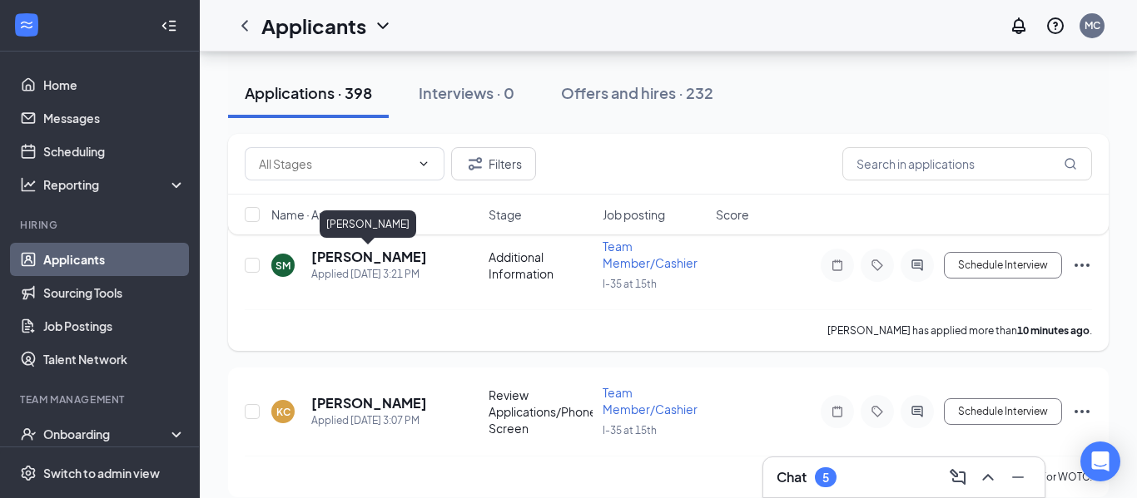
click at [392, 256] on h5 "[PERSON_NAME]" at bounding box center [369, 257] width 116 height 18
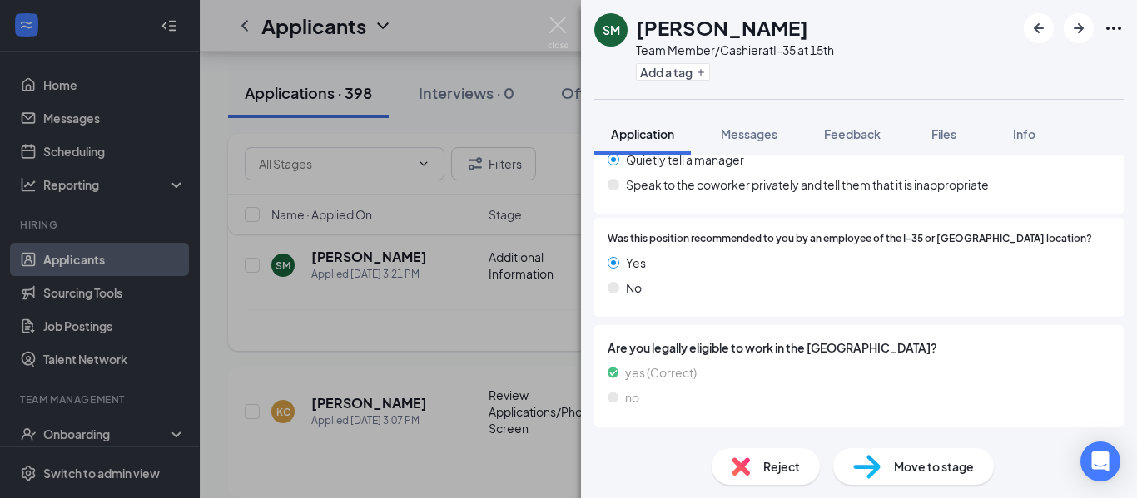
scroll to position [1107, 0]
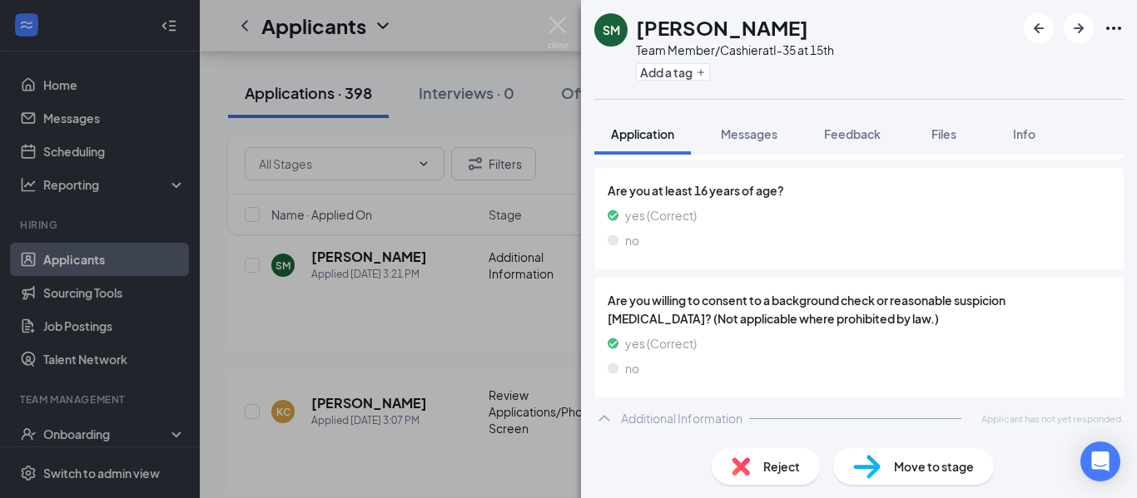
click at [555, 34] on img at bounding box center [558, 33] width 21 height 32
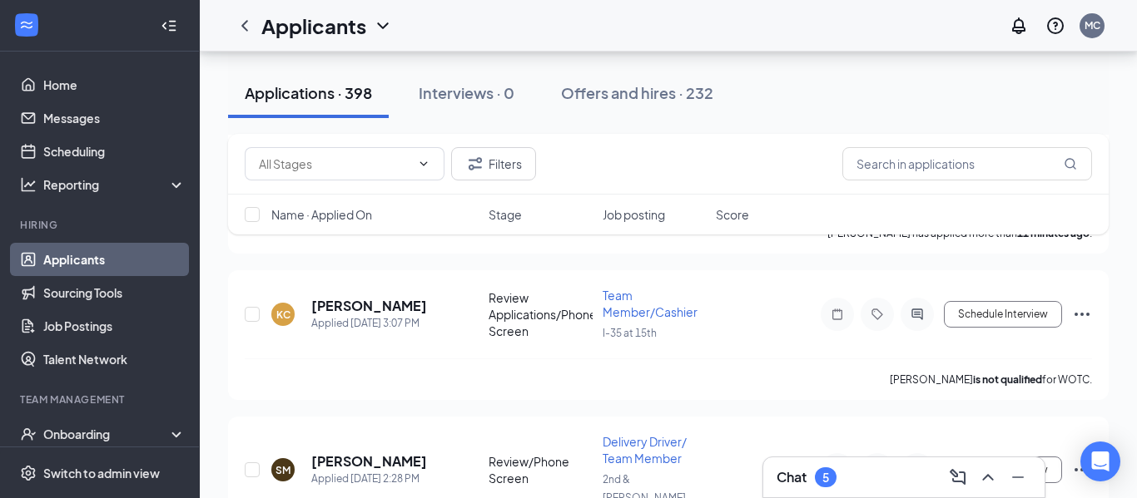
scroll to position [299, 0]
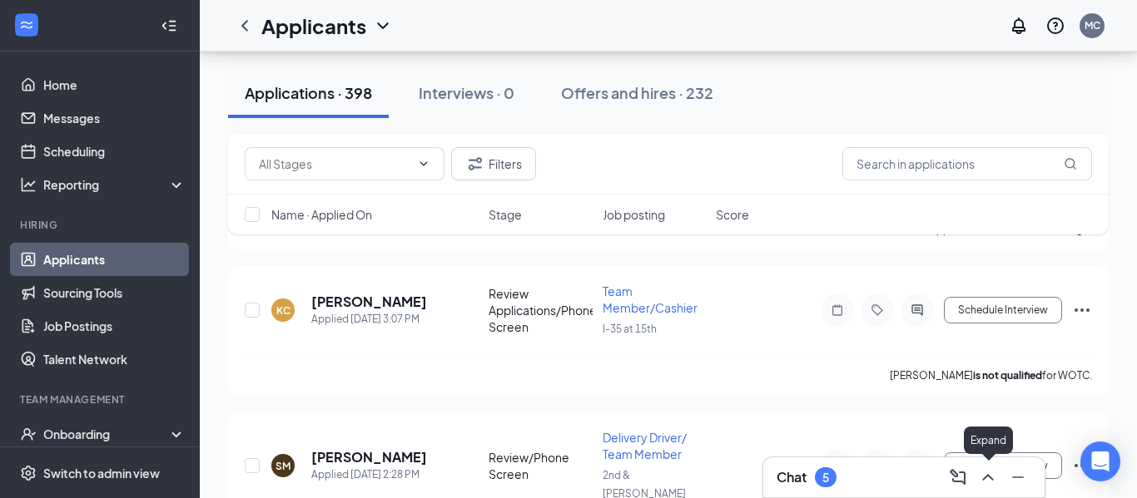
click at [983, 483] on icon "ChevronUp" at bounding box center [988, 478] width 20 height 20
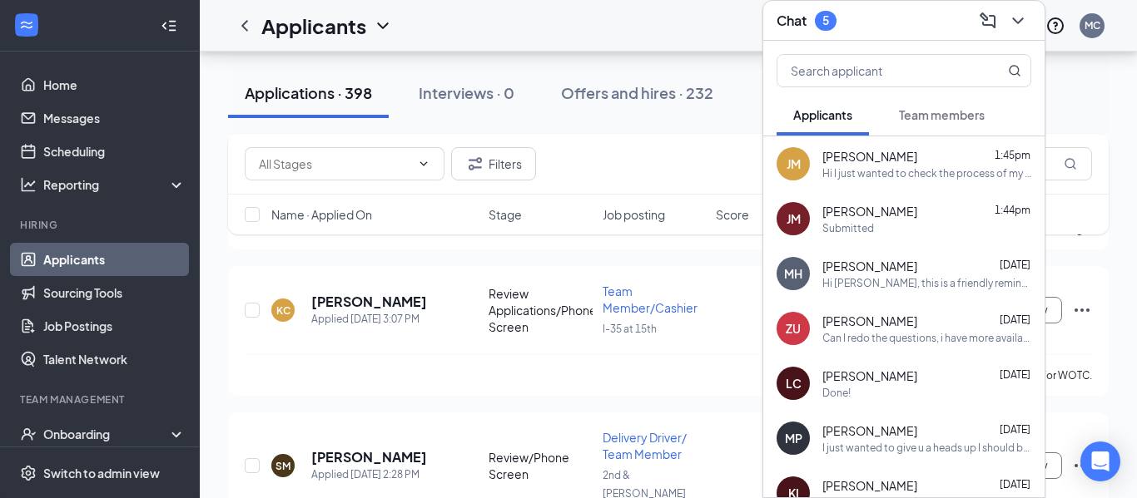
click at [929, 120] on span "Team members" at bounding box center [942, 114] width 86 height 15
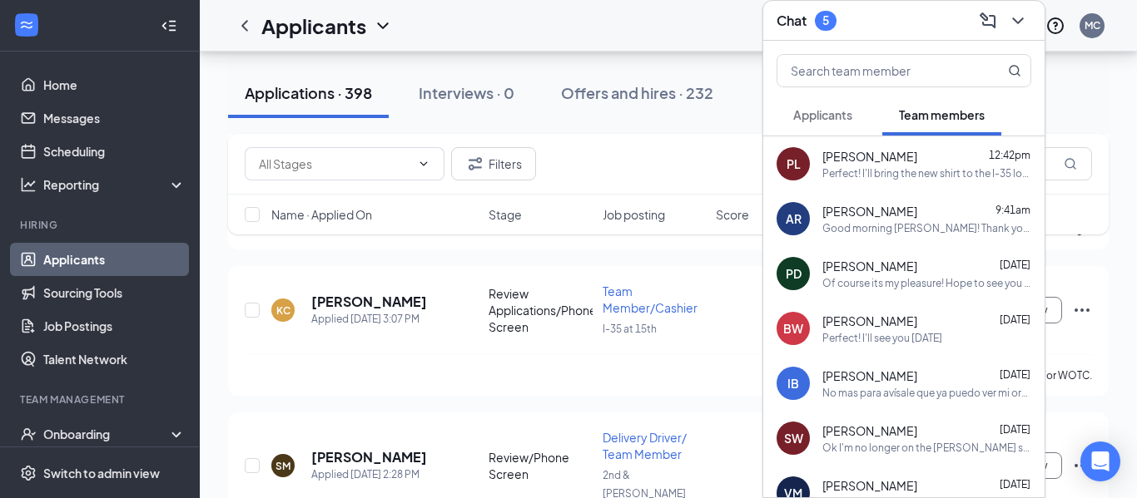
click at [828, 121] on span "Applicants" at bounding box center [822, 114] width 59 height 15
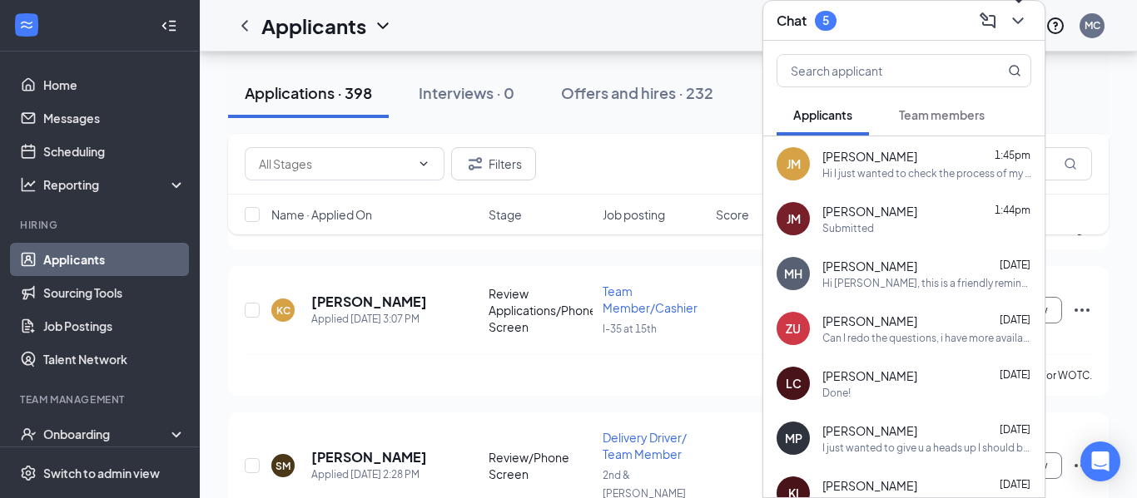
click at [1022, 17] on icon "ChevronDown" at bounding box center [1018, 21] width 20 height 20
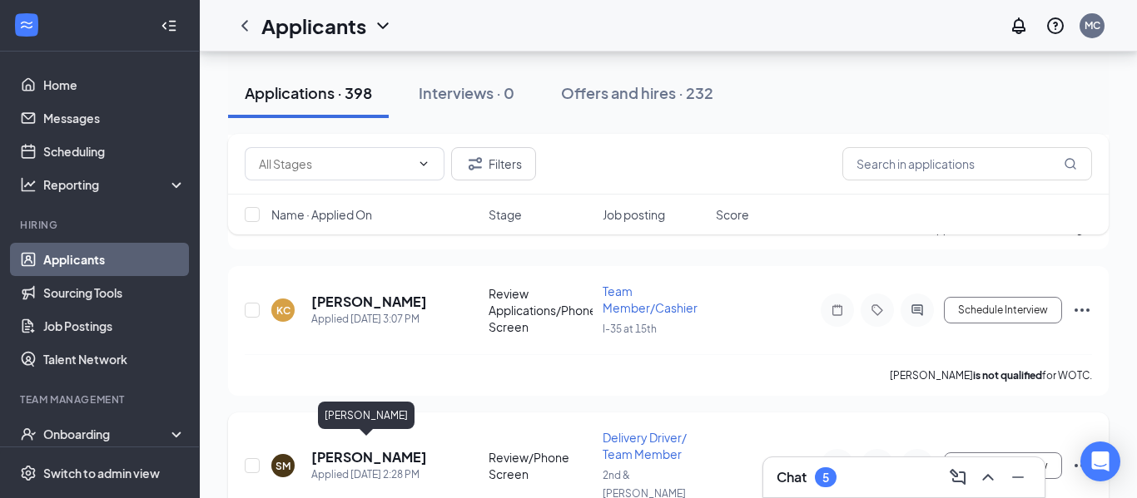
click at [362, 448] on h5 "[PERSON_NAME]" at bounding box center [369, 457] width 116 height 18
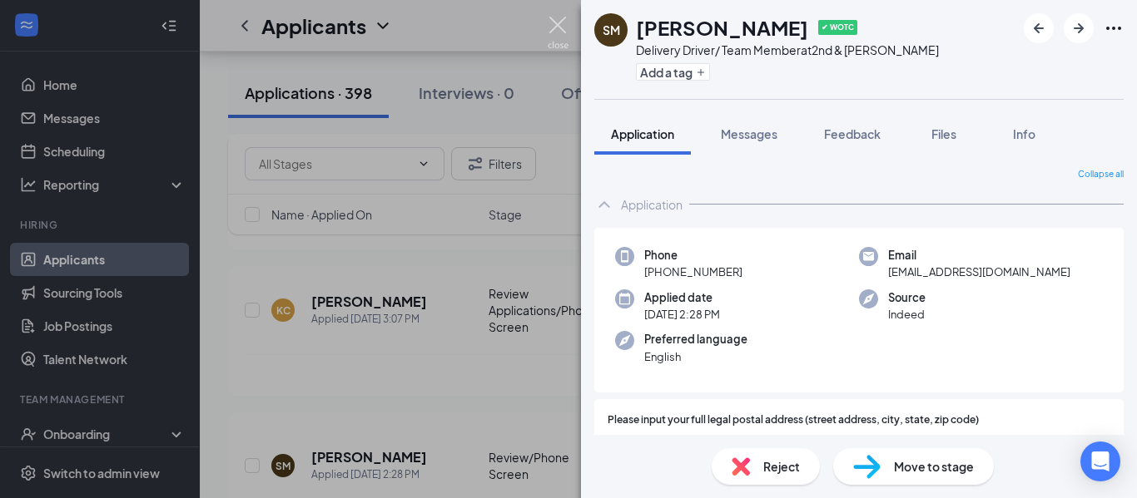
click at [557, 27] on img at bounding box center [558, 33] width 21 height 32
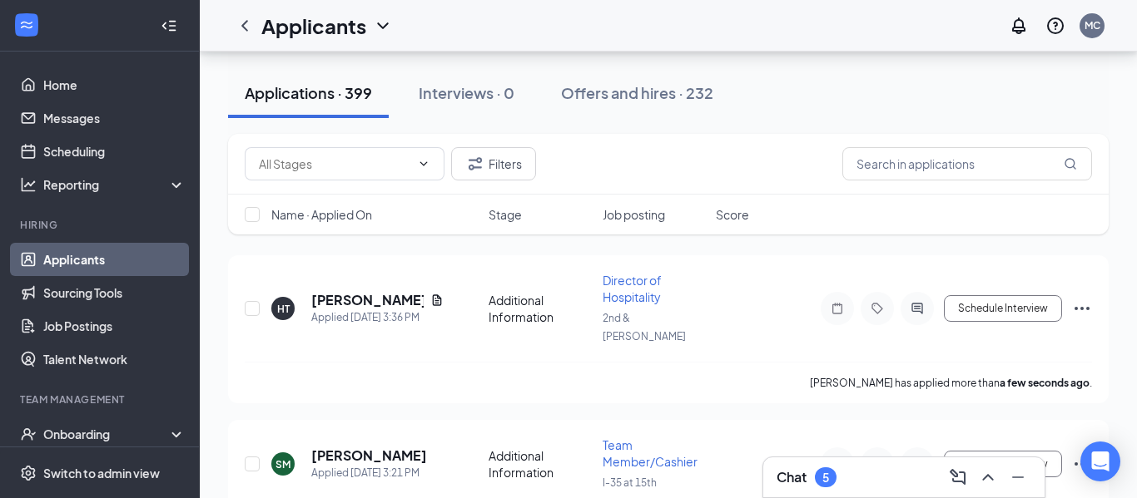
scroll to position [228, 0]
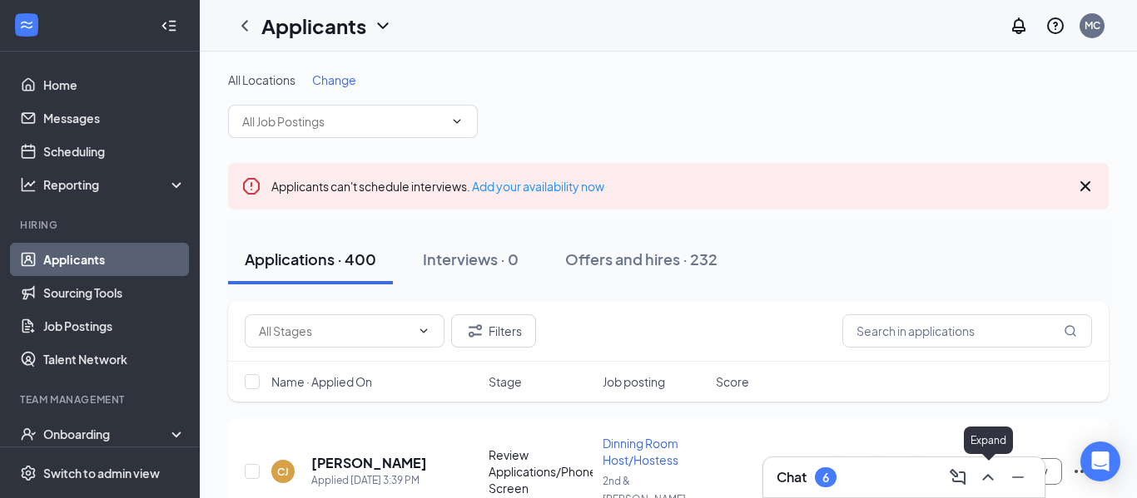
click at [990, 479] on icon "ChevronUp" at bounding box center [988, 478] width 20 height 20
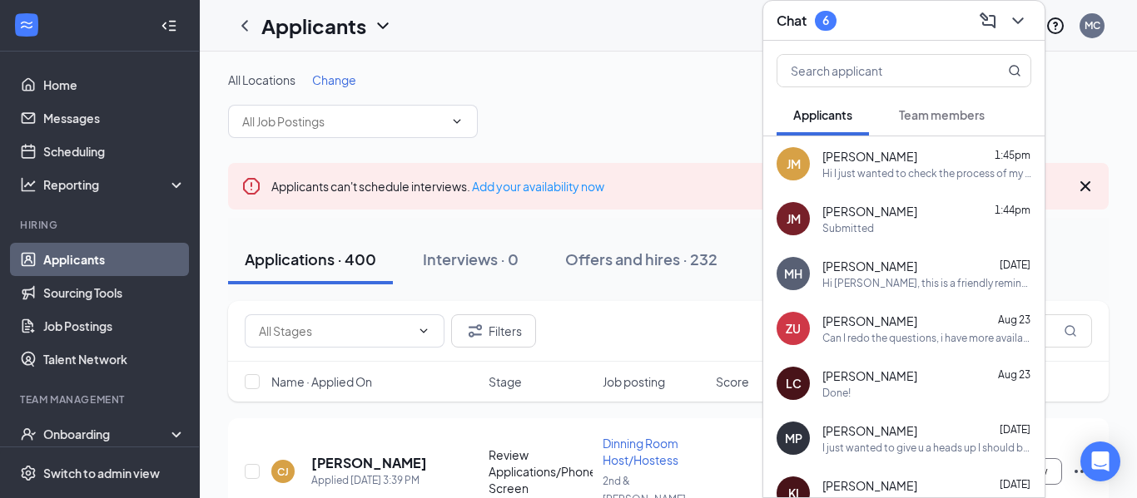
click at [945, 108] on span "Team members" at bounding box center [942, 114] width 86 height 15
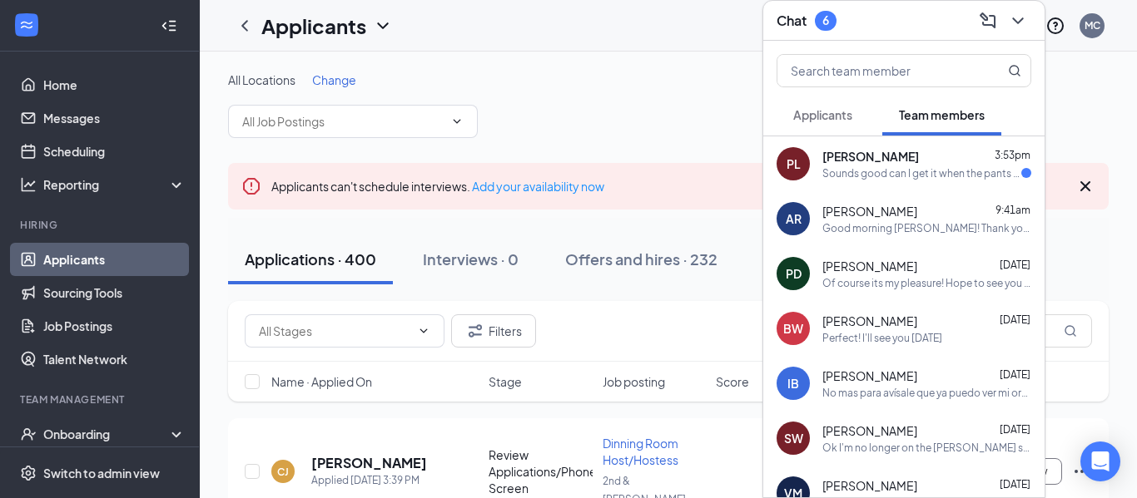
click at [873, 171] on div "Sounds good can I get it when the pants come in?" at bounding box center [921, 173] width 199 height 14
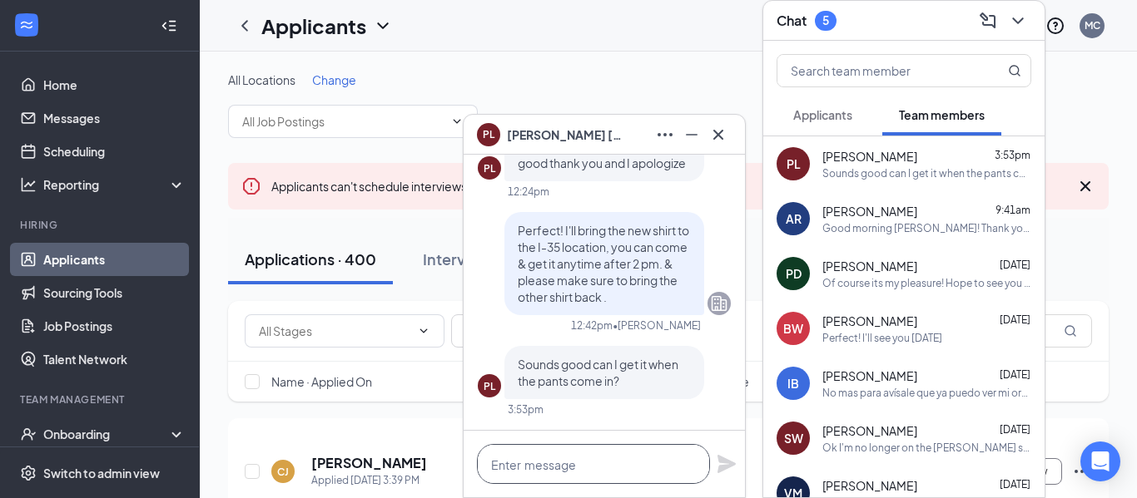
click at [567, 474] on textarea at bounding box center [593, 464] width 233 height 40
click at [581, 458] on textarea at bounding box center [593, 464] width 233 height 40
type textarea "Yes, we can do that!"
click at [722, 463] on icon "Plane" at bounding box center [726, 464] width 18 height 18
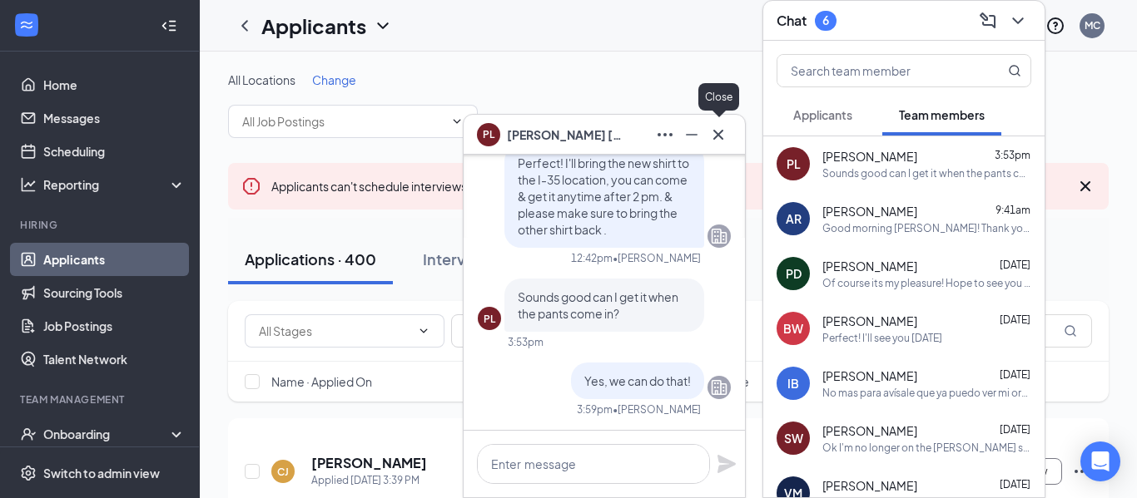
click at [724, 134] on icon "Cross" at bounding box center [718, 135] width 20 height 20
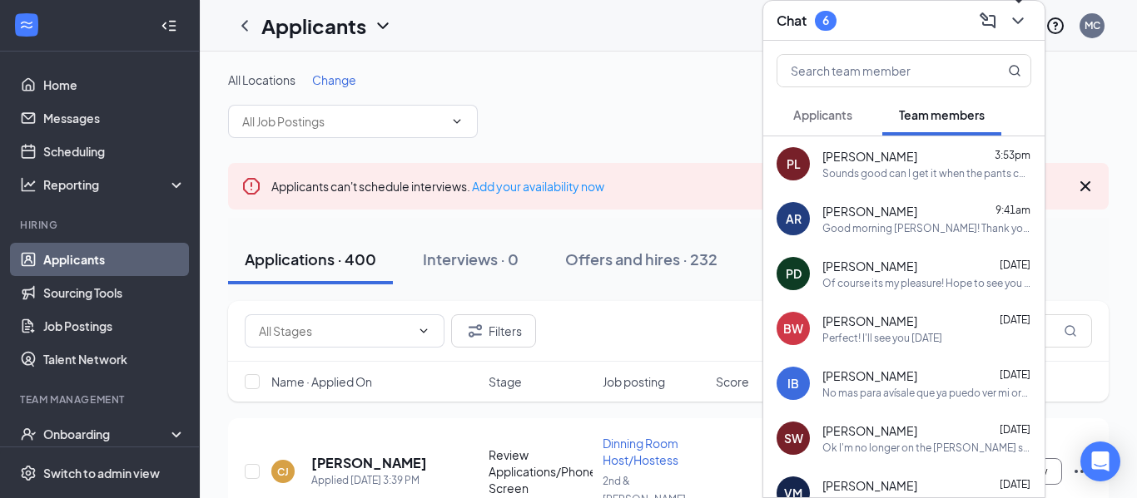
click at [1018, 22] on icon "ChevronDown" at bounding box center [1017, 20] width 11 height 7
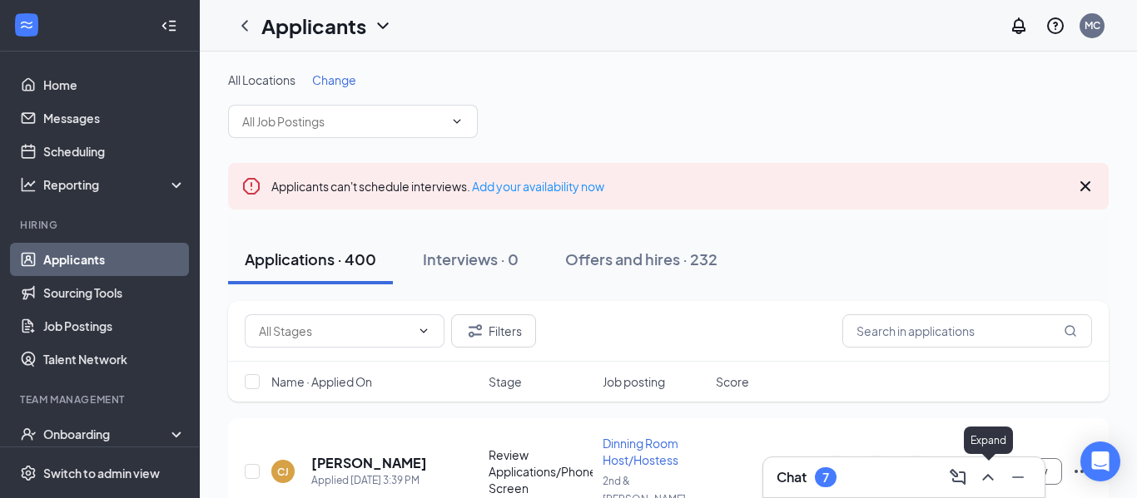
click at [984, 483] on icon "ChevronUp" at bounding box center [988, 478] width 20 height 20
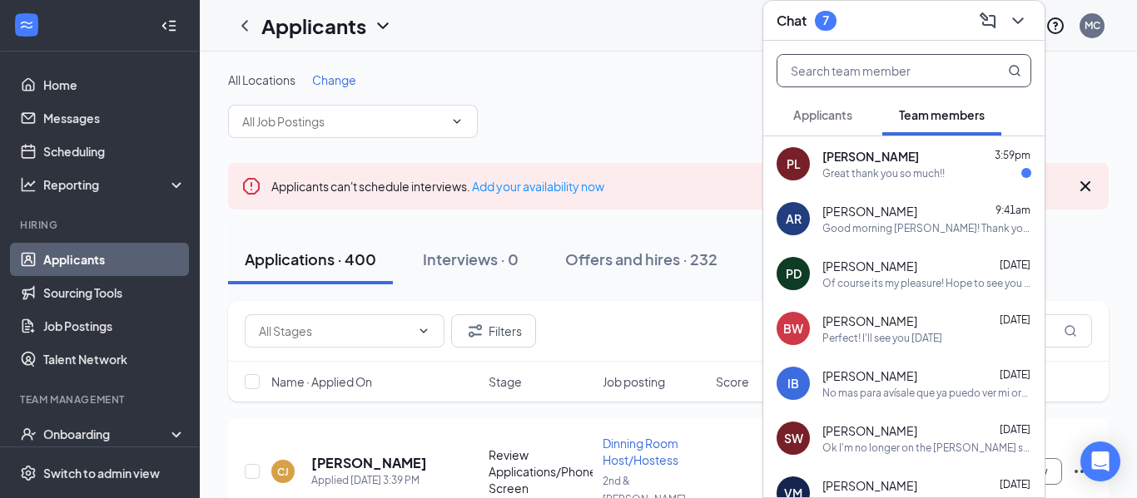
click at [844, 82] on input "text" at bounding box center [875, 71] width 197 height 32
click at [845, 108] on span "Applicants" at bounding box center [822, 114] width 59 height 15
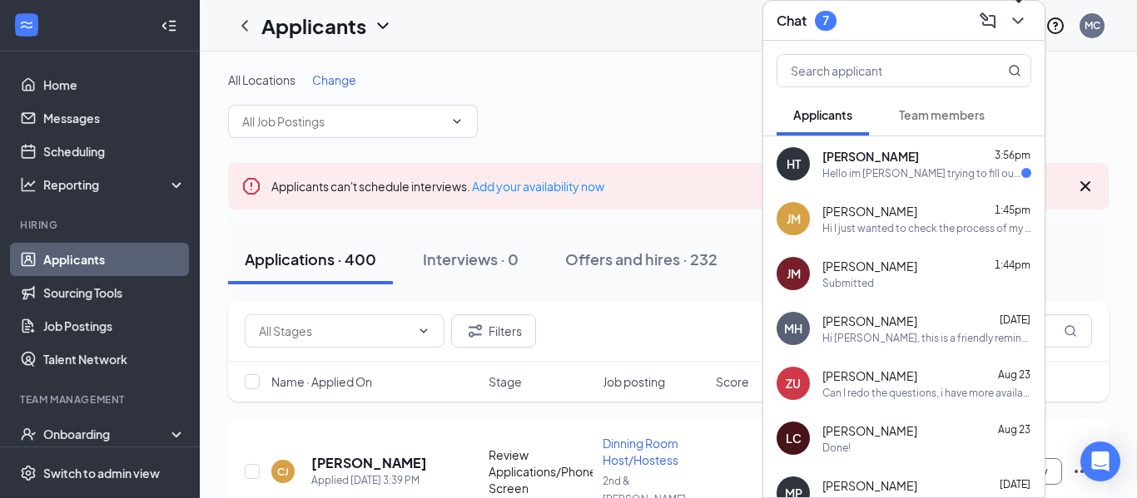
click at [1028, 9] on div at bounding box center [1016, 20] width 30 height 27
click at [1019, 22] on icon "ChevronDown" at bounding box center [1018, 21] width 20 height 20
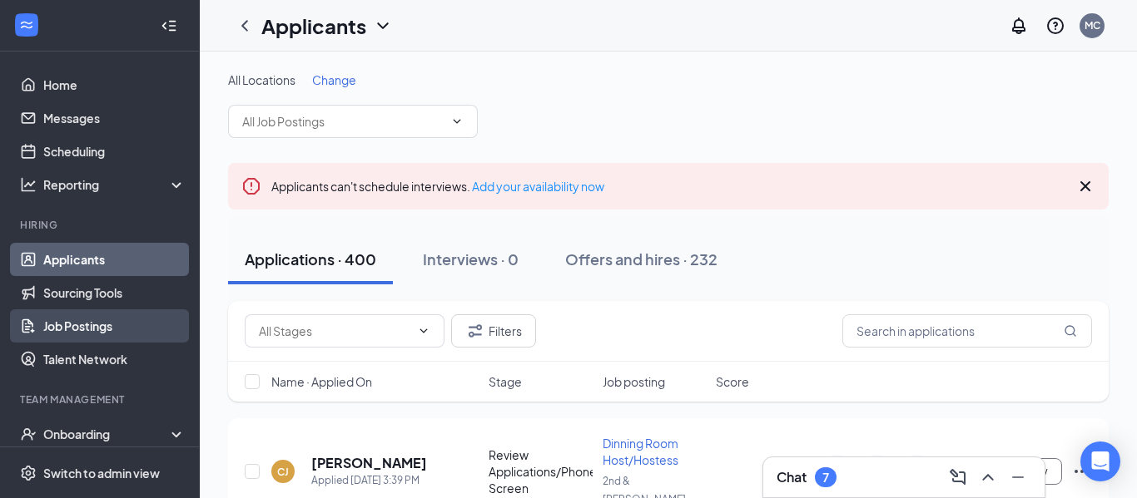
scroll to position [111, 0]
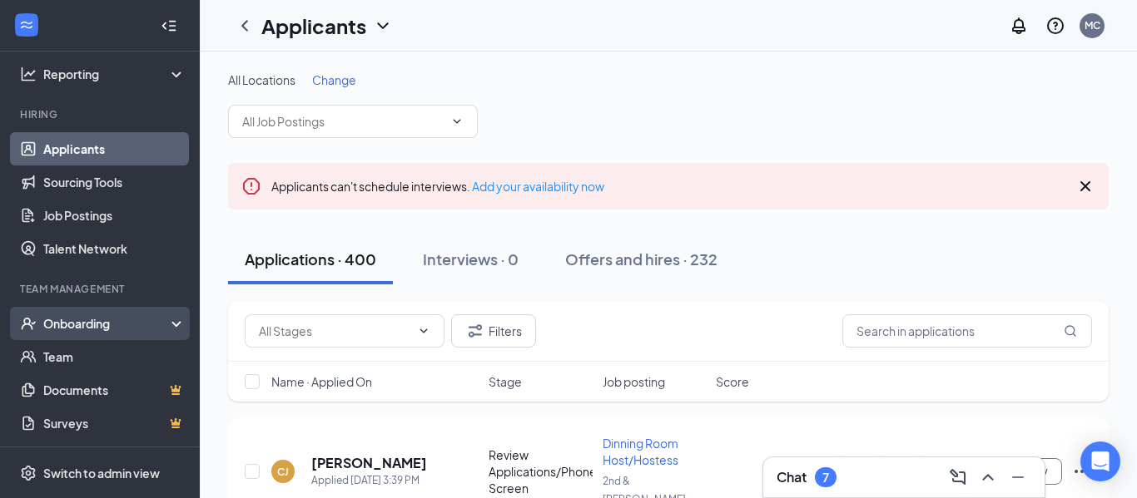
click at [110, 338] on div "Onboarding" at bounding box center [100, 323] width 200 height 33
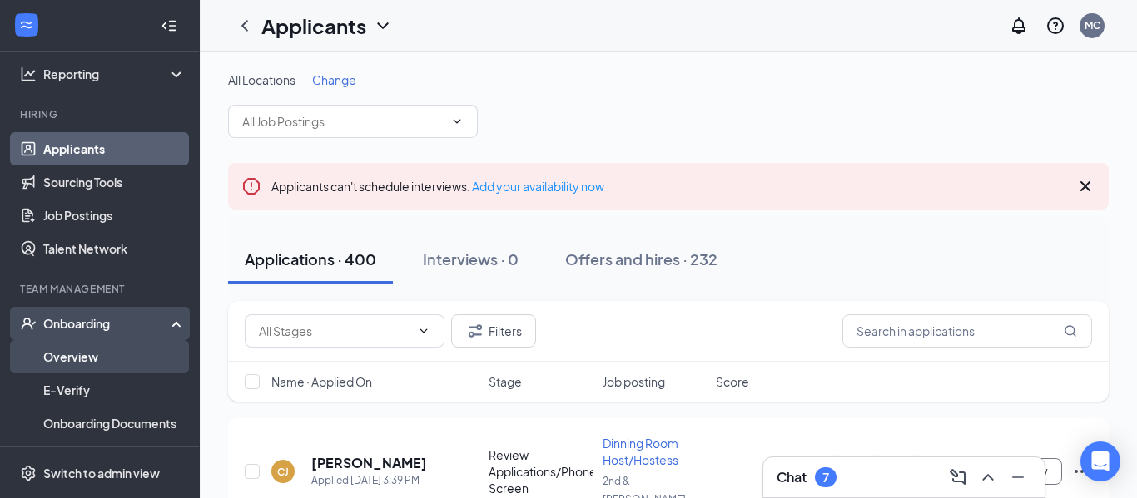
click at [105, 358] on link "Overview" at bounding box center [114, 356] width 142 height 33
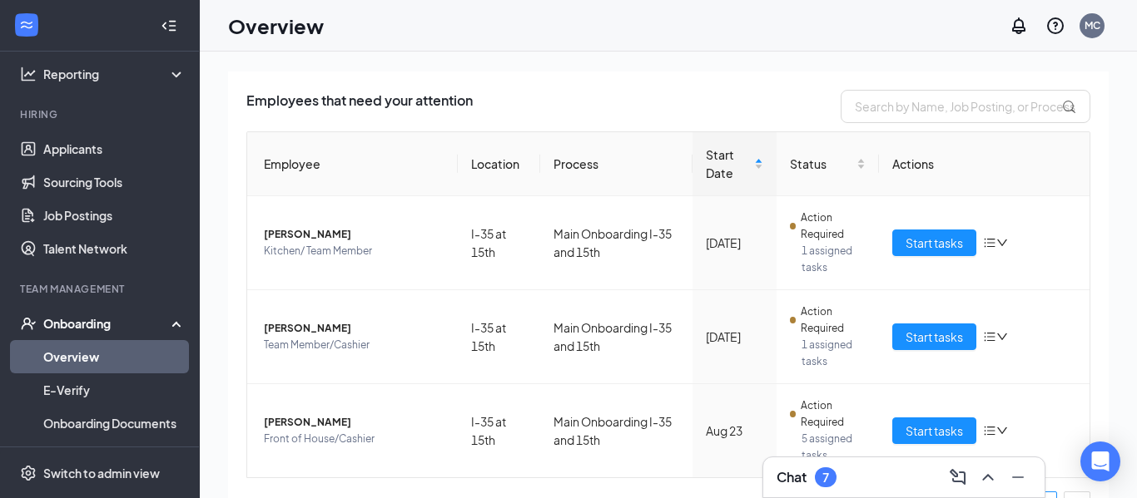
scroll to position [140, 0]
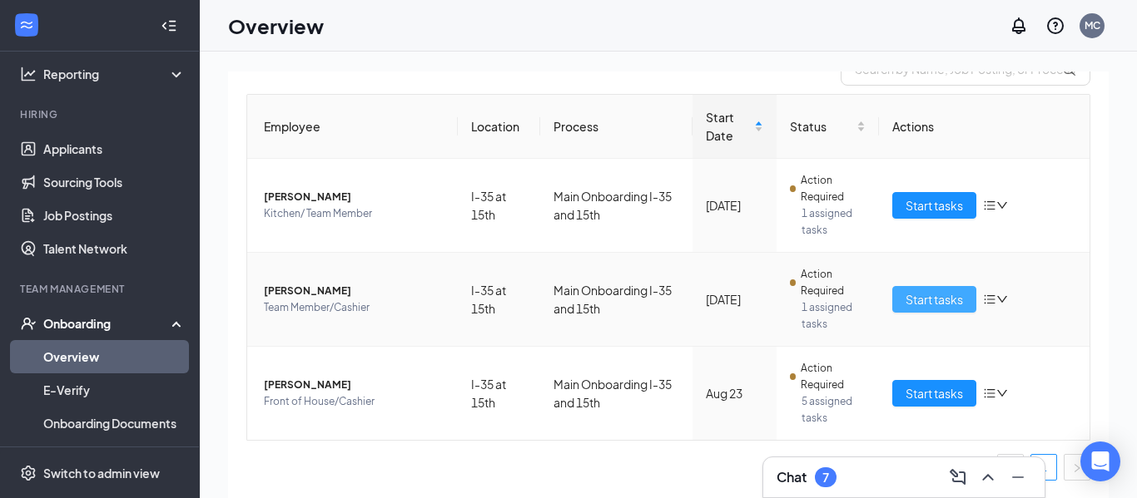
click at [915, 299] on span "Start tasks" at bounding box center [933, 299] width 57 height 18
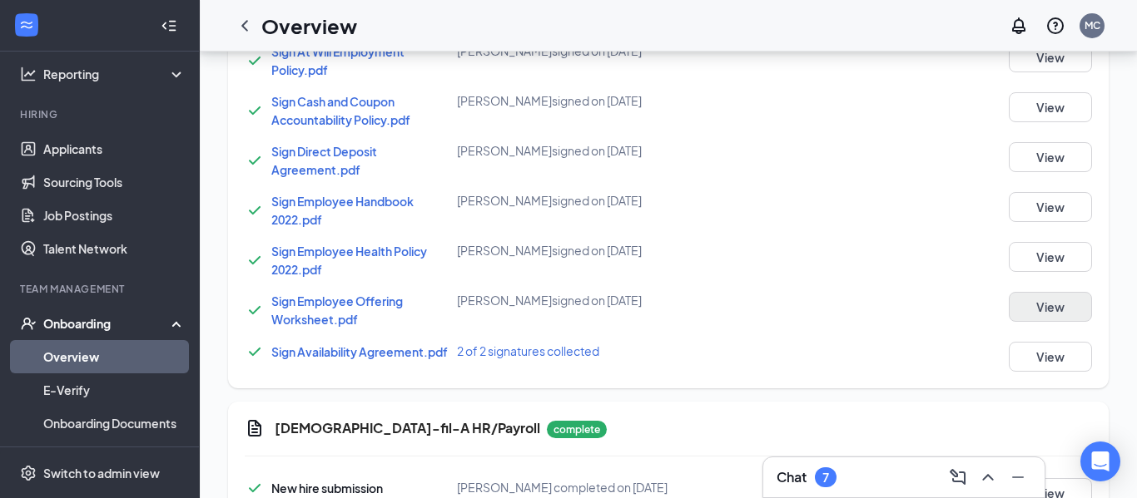
scroll to position [1449, 0]
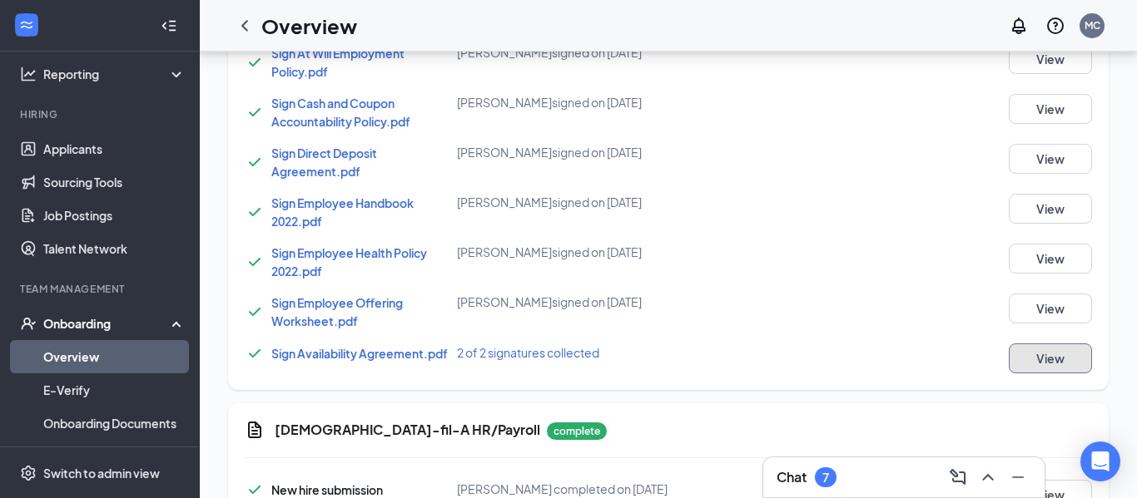
click at [1048, 351] on button "View" at bounding box center [1049, 359] width 83 height 30
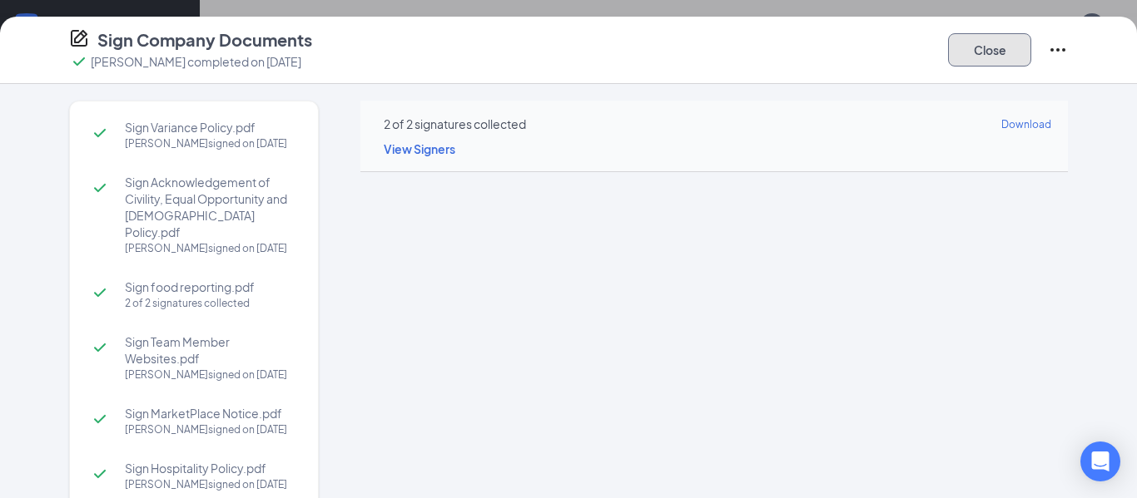
click at [974, 41] on button "Close" at bounding box center [989, 49] width 83 height 33
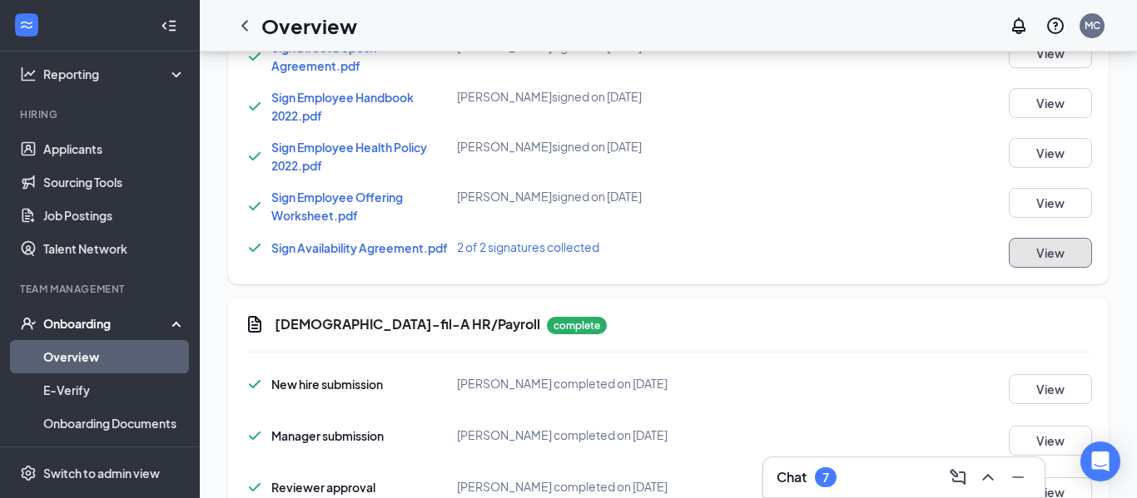
scroll to position [1603, 0]
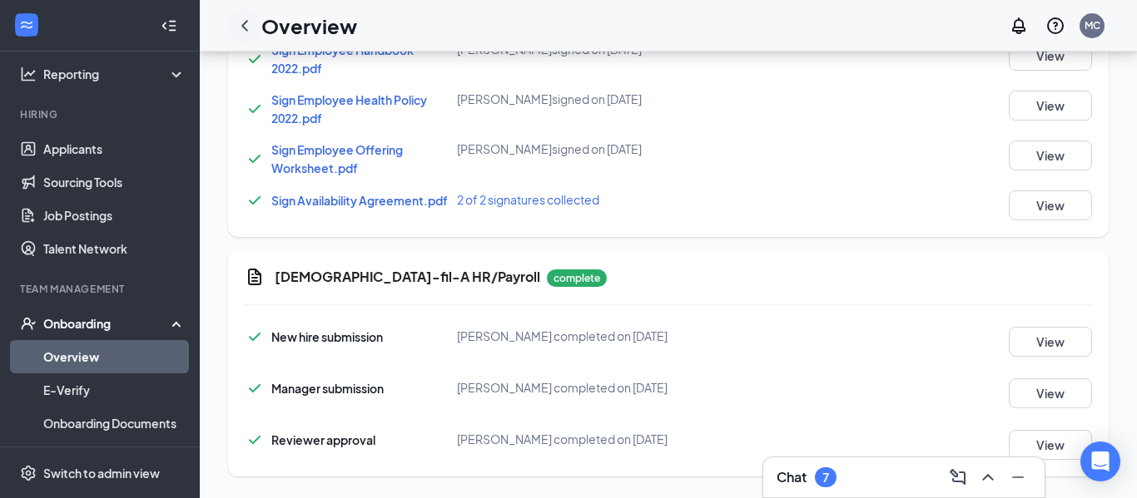
click at [249, 37] on div at bounding box center [244, 25] width 33 height 33
click at [245, 32] on icon "ChevronLeft" at bounding box center [245, 26] width 20 height 20
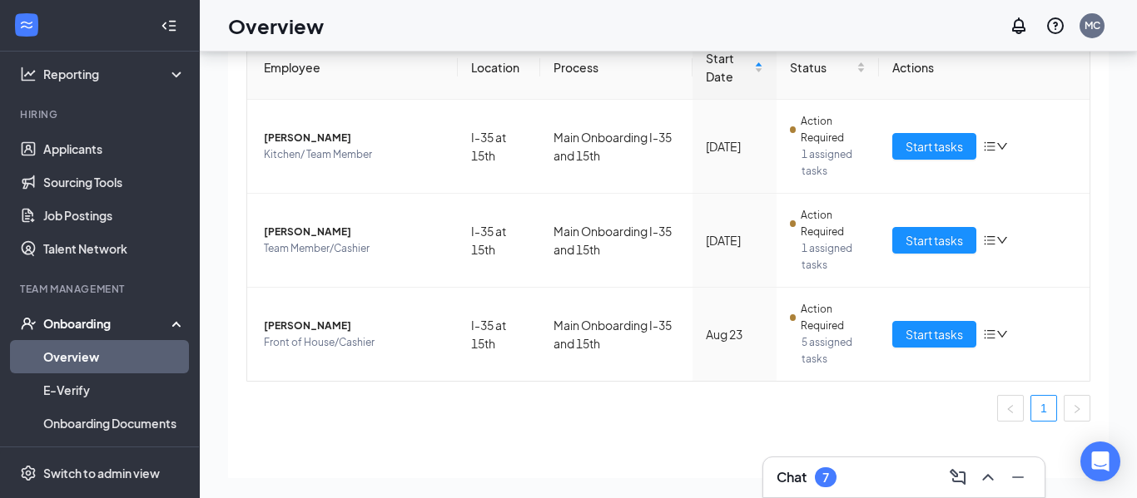
scroll to position [125, 0]
click at [903, 348] on td "Start tasks" at bounding box center [984, 333] width 211 height 93
click at [934, 334] on span "Start tasks" at bounding box center [933, 334] width 57 height 18
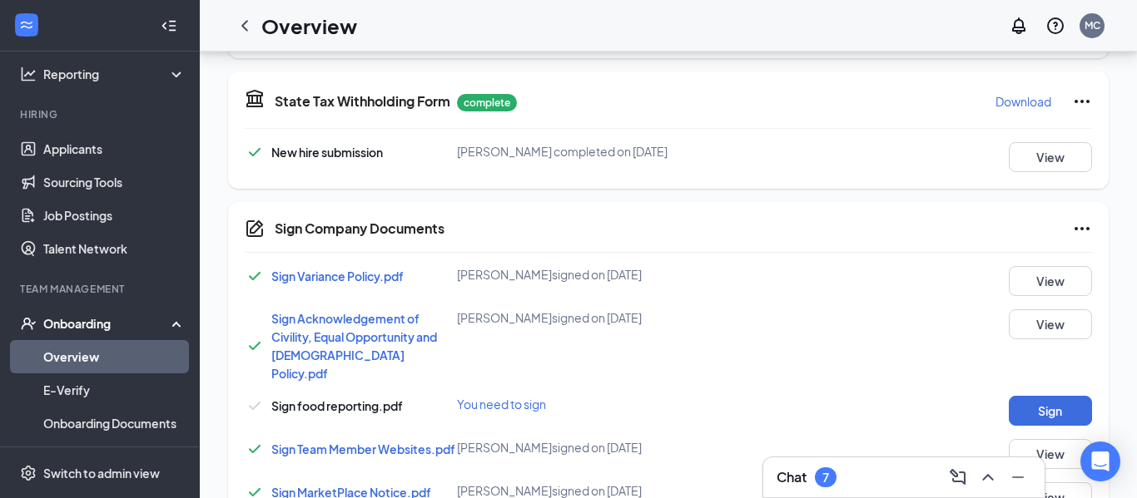
scroll to position [832, 0]
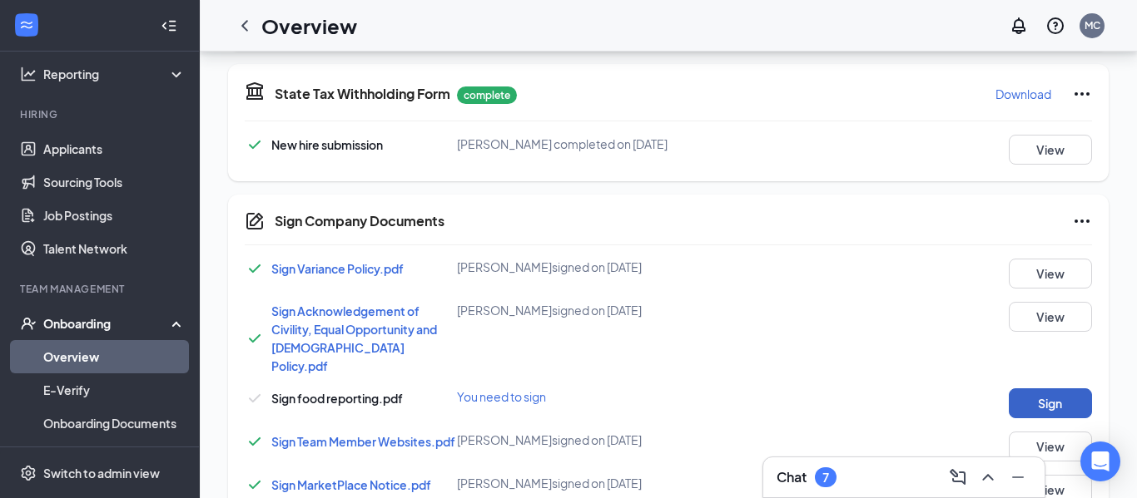
click at [1038, 389] on button "Sign" at bounding box center [1049, 404] width 83 height 30
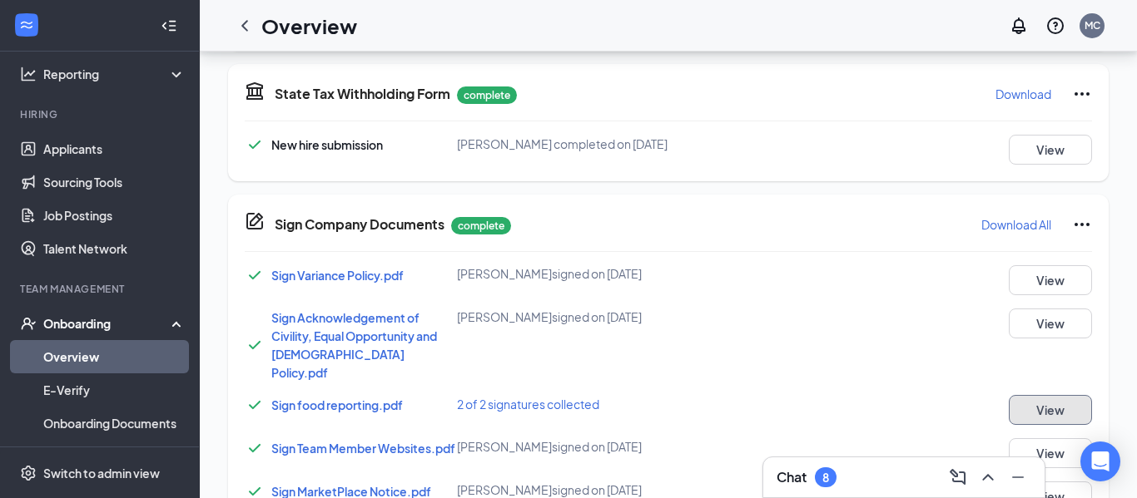
scroll to position [1603, 0]
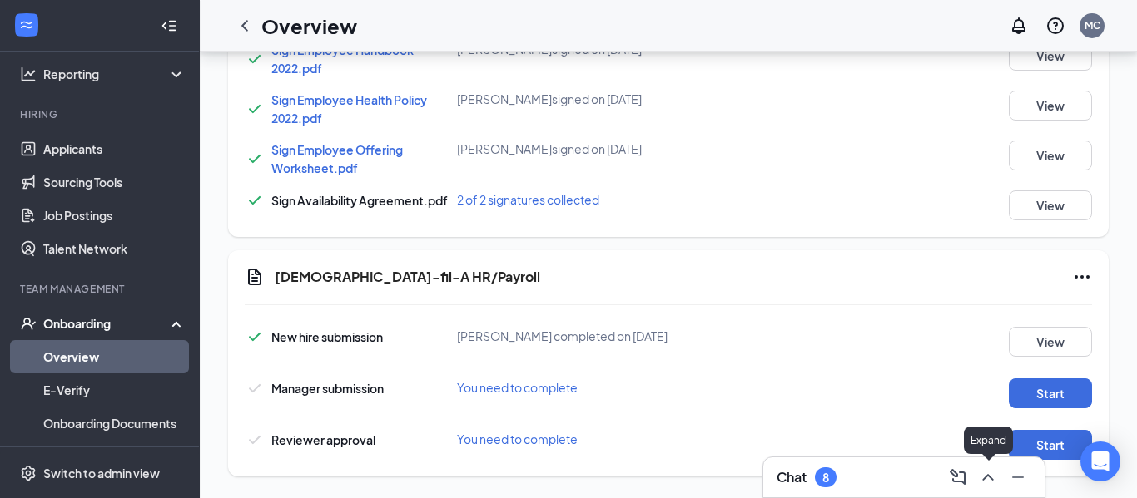
click at [986, 481] on icon "ChevronUp" at bounding box center [988, 478] width 20 height 20
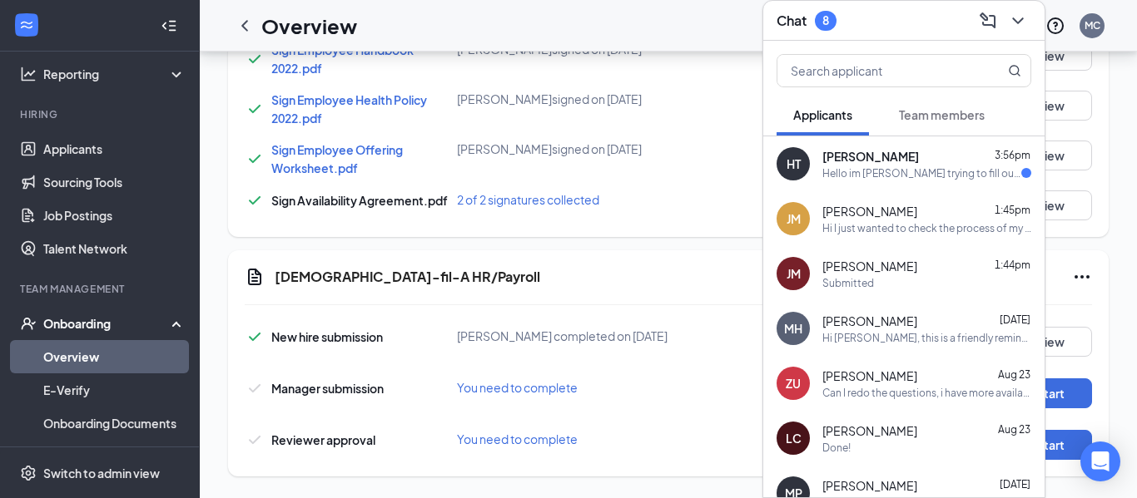
click at [936, 120] on span "Team members" at bounding box center [942, 114] width 86 height 15
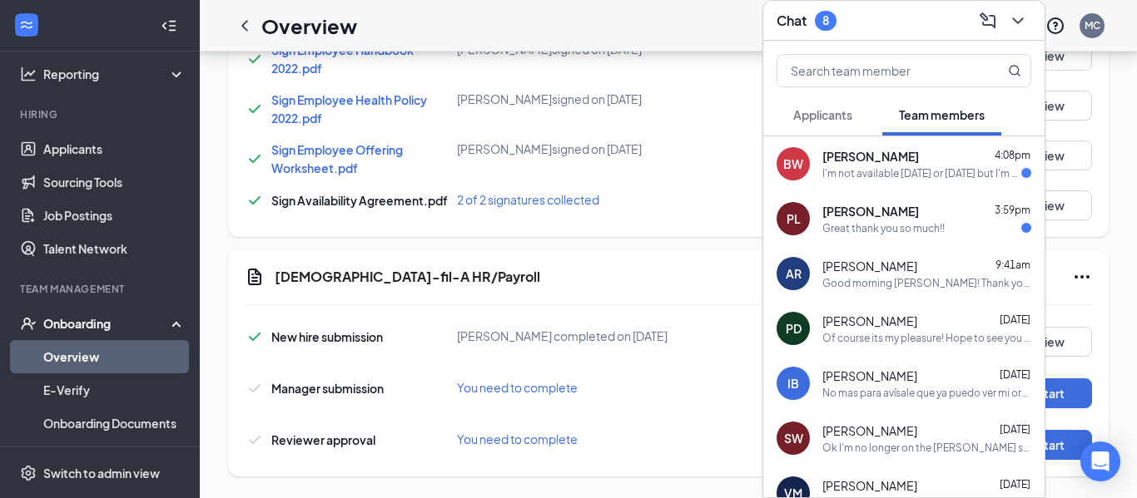
click at [882, 152] on span "[PERSON_NAME]" at bounding box center [870, 156] width 97 height 17
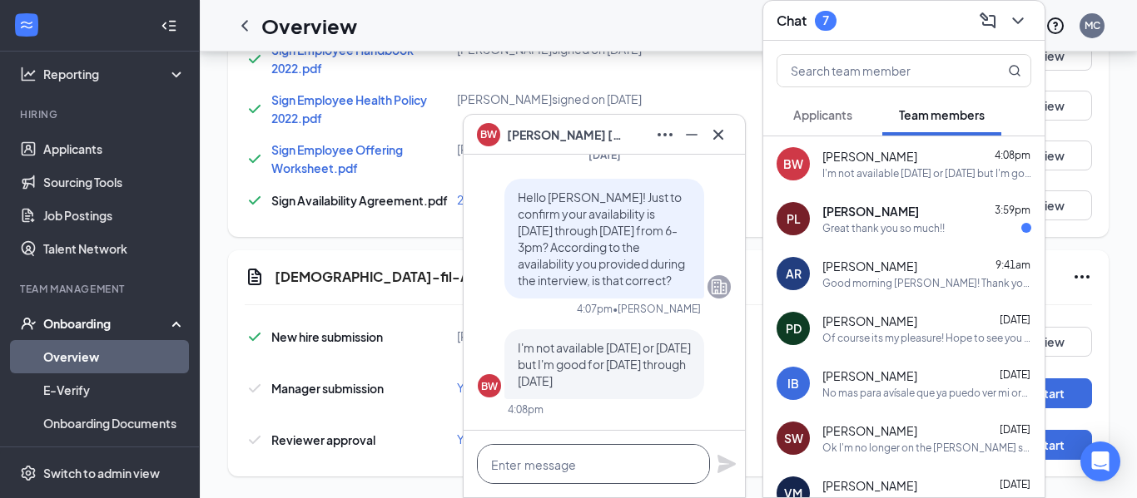
click at [573, 471] on textarea at bounding box center [593, 464] width 233 height 40
type textarea "O"
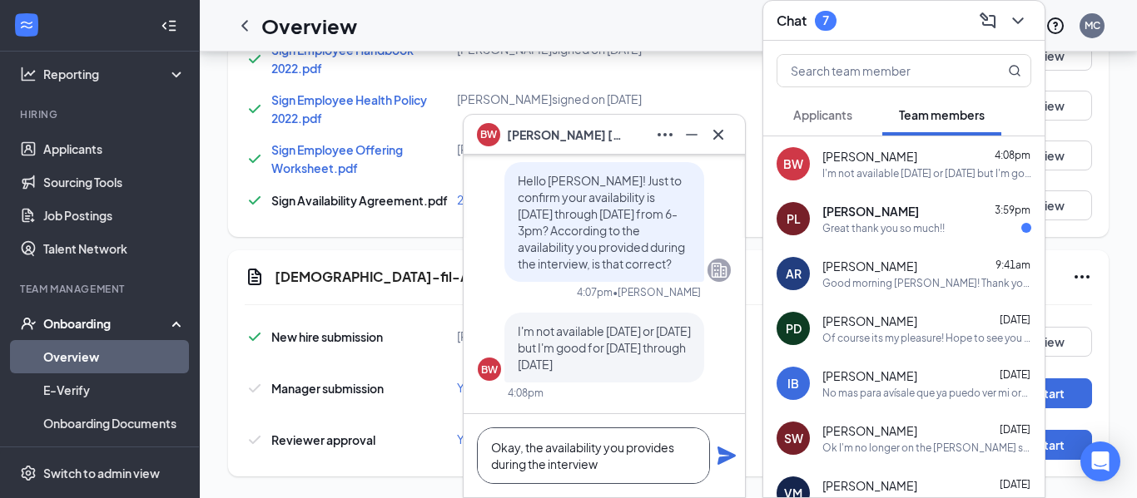
click at [680, 458] on textarea "Okay, the availability you provides during the interview" at bounding box center [593, 456] width 233 height 57
click at [681, 466] on textarea "Okay, the availability you provides during the interview" at bounding box center [593, 456] width 233 height 57
click at [681, 455] on textarea "Okay, the availability you provides during the interview" at bounding box center [593, 456] width 233 height 57
click at [618, 469] on textarea "Okay, the availability you provided during the interview" at bounding box center [593, 456] width 233 height 57
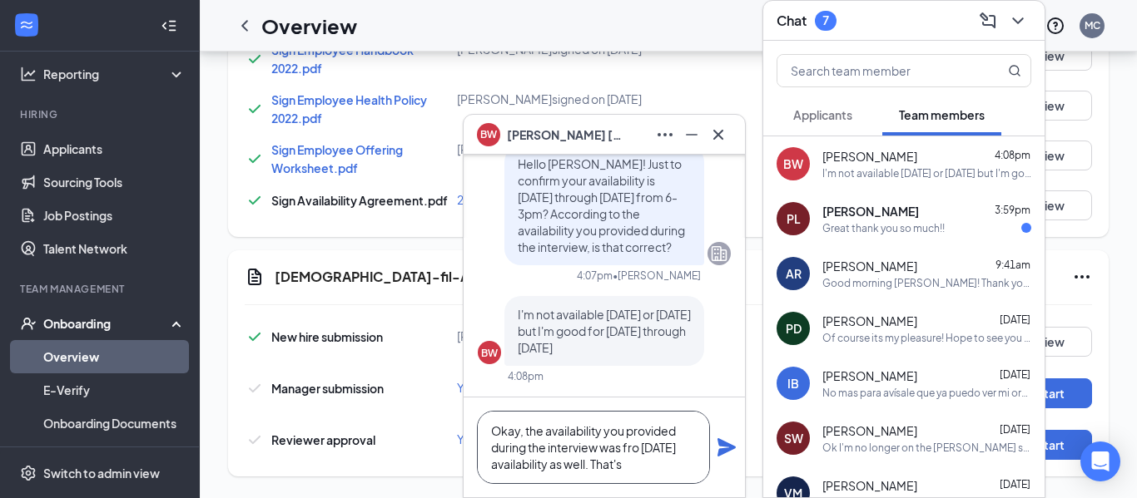
click at [641, 451] on textarea "Okay, the availability you provided during the interview was fro [DATE] availab…" at bounding box center [593, 447] width 233 height 73
click at [645, 476] on textarea "Okay, the availability you provided during the interview was for [DATE] availab…" at bounding box center [593, 447] width 233 height 73
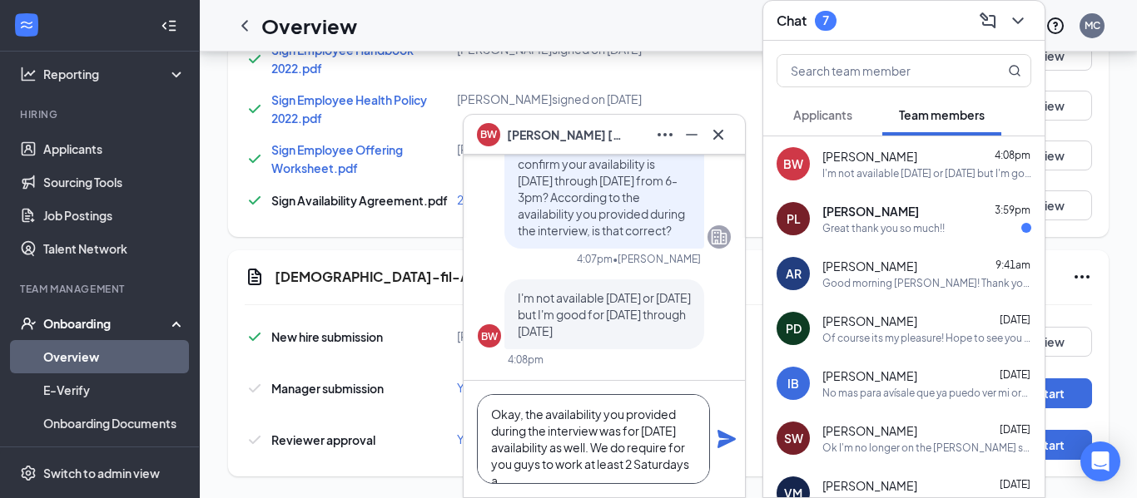
scroll to position [17, 0]
click at [637, 450] on textarea "Okay, the availability you provided during the interview was for [DATE] availab…" at bounding box center [593, 439] width 233 height 90
click at [624, 465] on textarea "Okay, the availability you provided during the interview was for [DATE] availab…" at bounding box center [593, 439] width 233 height 90
click at [661, 431] on textarea "Okay, the availability you provided during the interview was for [DATE] availab…" at bounding box center [593, 439] width 233 height 90
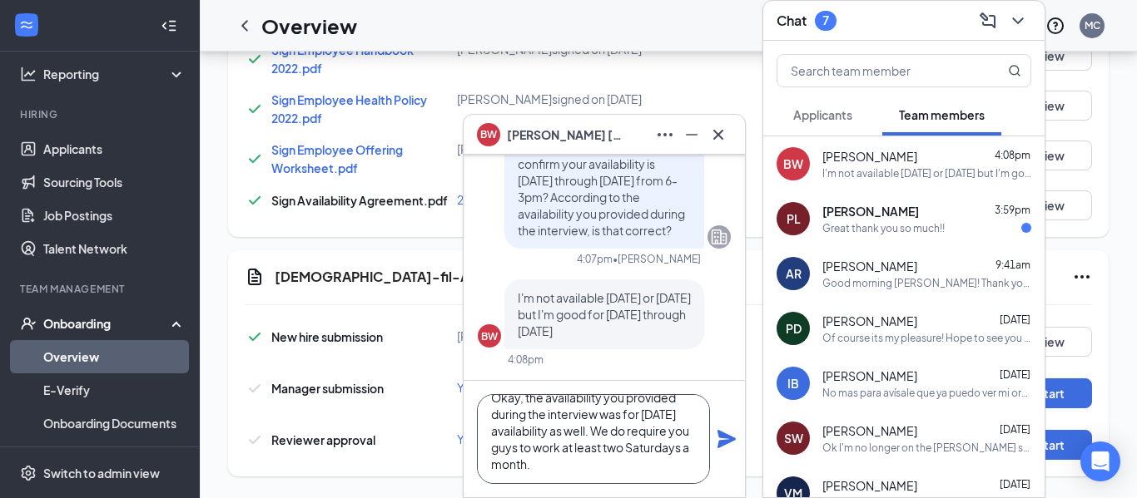
scroll to position [2, 0]
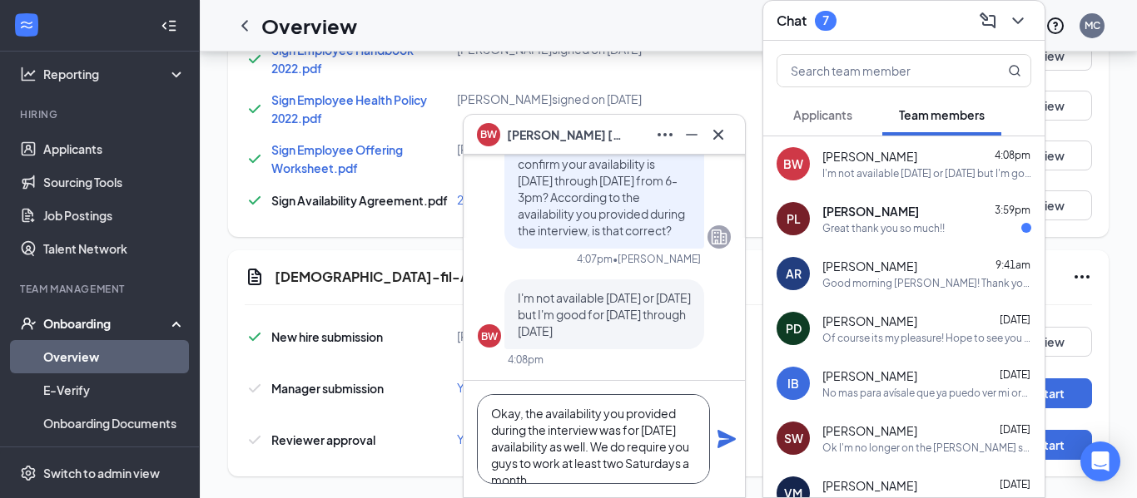
click at [564, 469] on textarea "Okay, the availability you provided during the interview was for [DATE] availab…" at bounding box center [593, 439] width 233 height 90
click at [550, 471] on textarea "Okay, the availability you provided during the interview was for [DATE] availab…" at bounding box center [593, 439] width 233 height 90
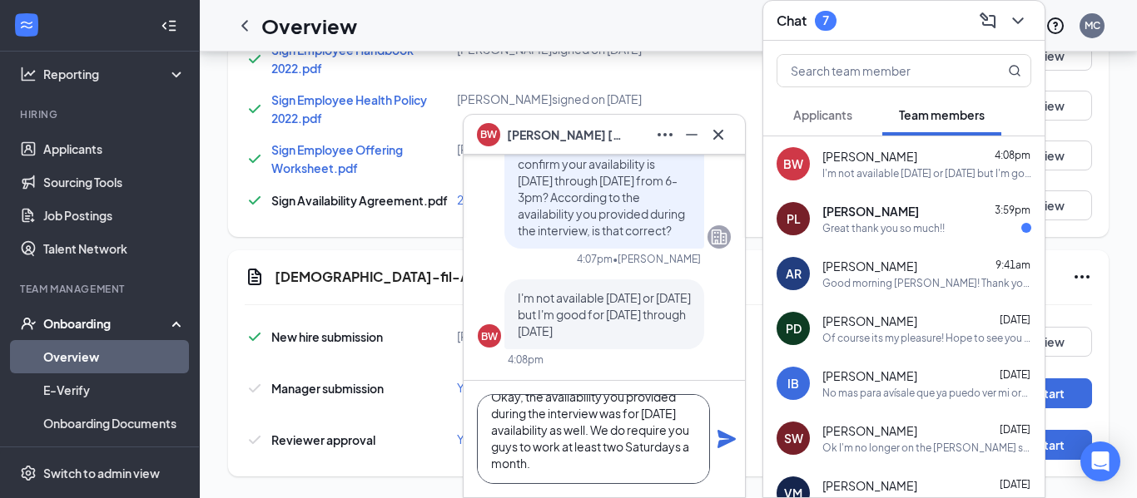
click at [547, 478] on textarea "Okay, the availability you provided during the interview was for [DATE] availab…" at bounding box center [593, 439] width 233 height 90
type textarea "Okay, the availability you provided during the interview was for [DATE] availab…"
click at [718, 433] on icon "Plane" at bounding box center [726, 439] width 18 height 18
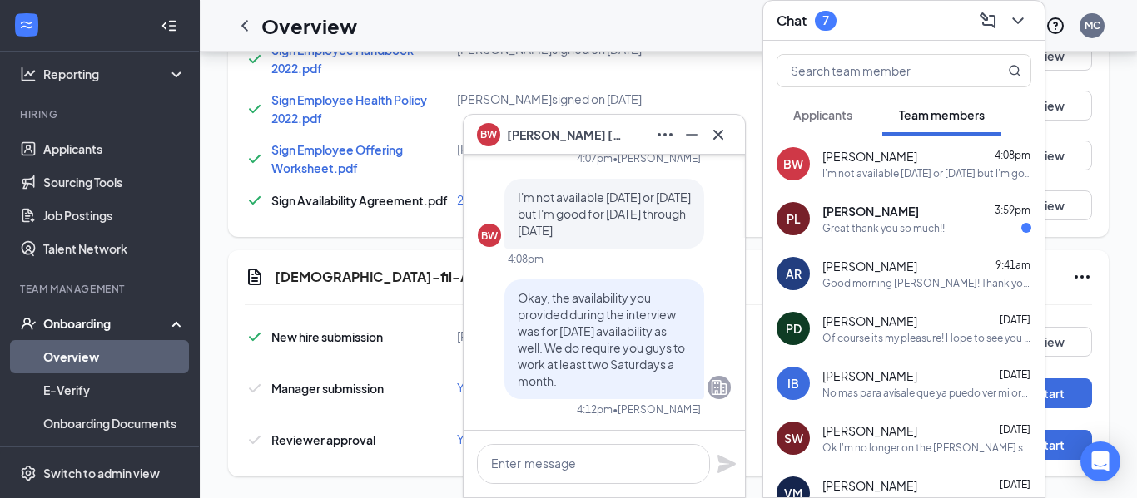
scroll to position [0, 0]
click at [580, 460] on textarea at bounding box center [593, 464] width 233 height 40
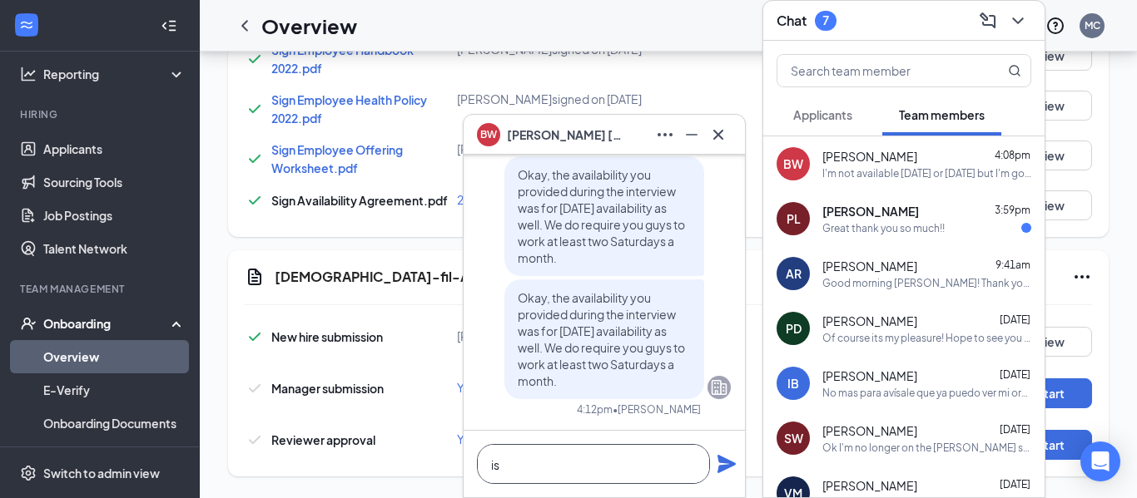
scroll to position [1, 0]
type textarea "i"
click at [727, 129] on icon "Cross" at bounding box center [718, 135] width 20 height 20
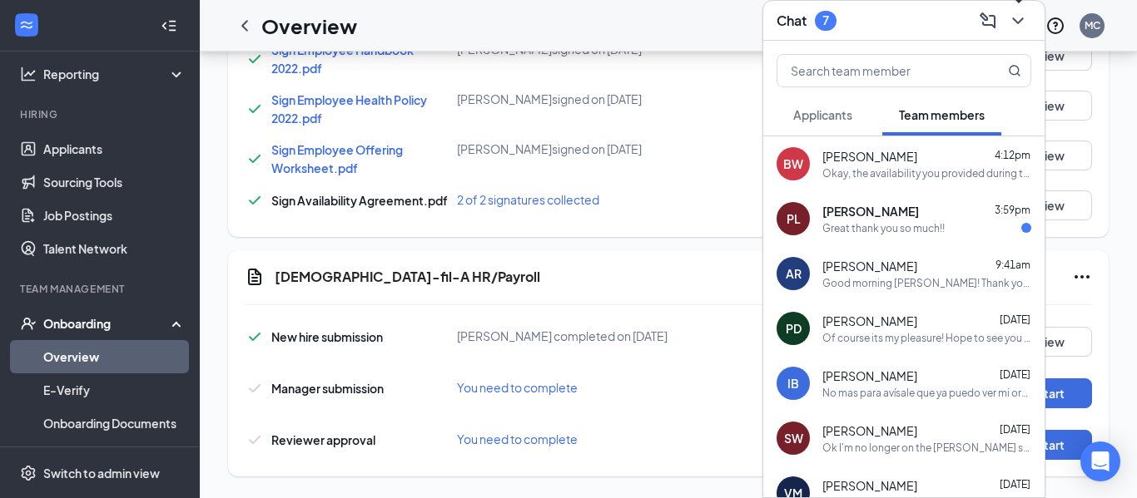
click at [1014, 30] on button at bounding box center [1017, 20] width 27 height 27
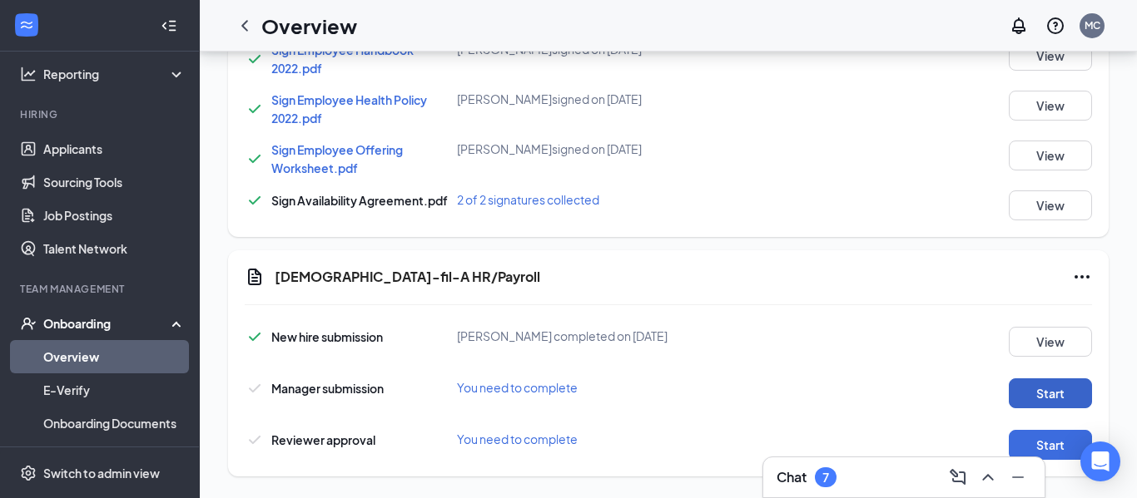
click at [1024, 379] on button "Start" at bounding box center [1049, 394] width 83 height 30
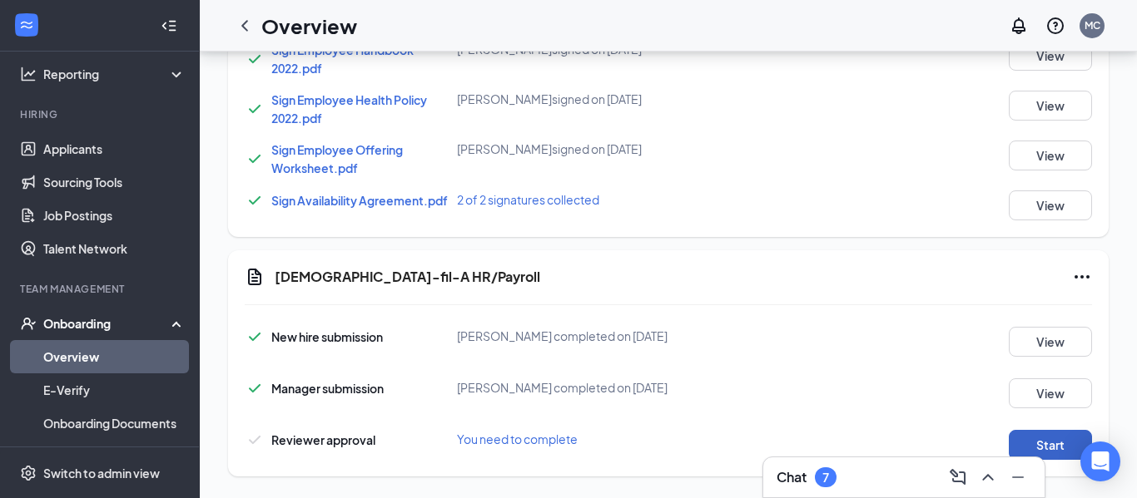
click at [1048, 443] on button "Start" at bounding box center [1049, 445] width 83 height 30
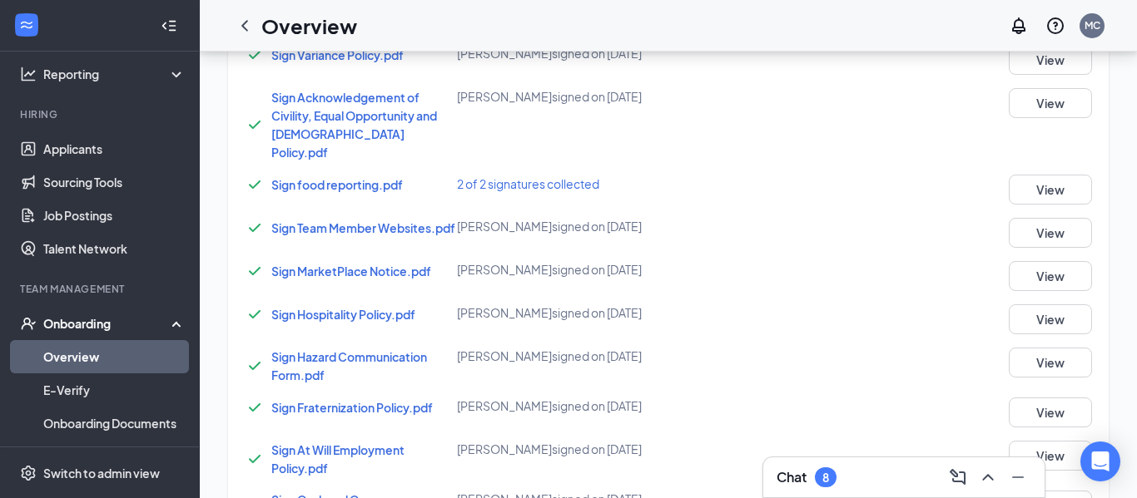
scroll to position [1603, 0]
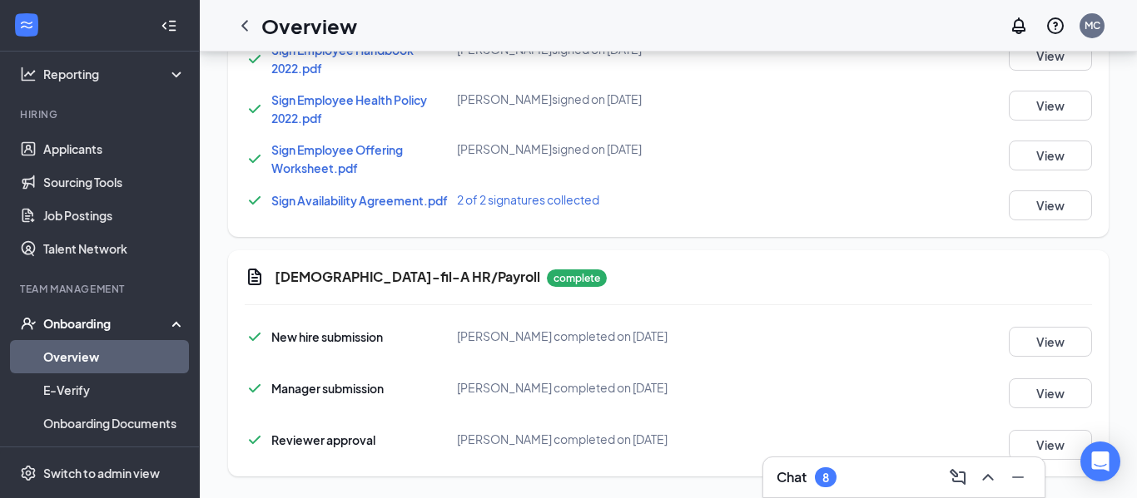
click at [987, 478] on icon "ChevronUp" at bounding box center [988, 478] width 20 height 20
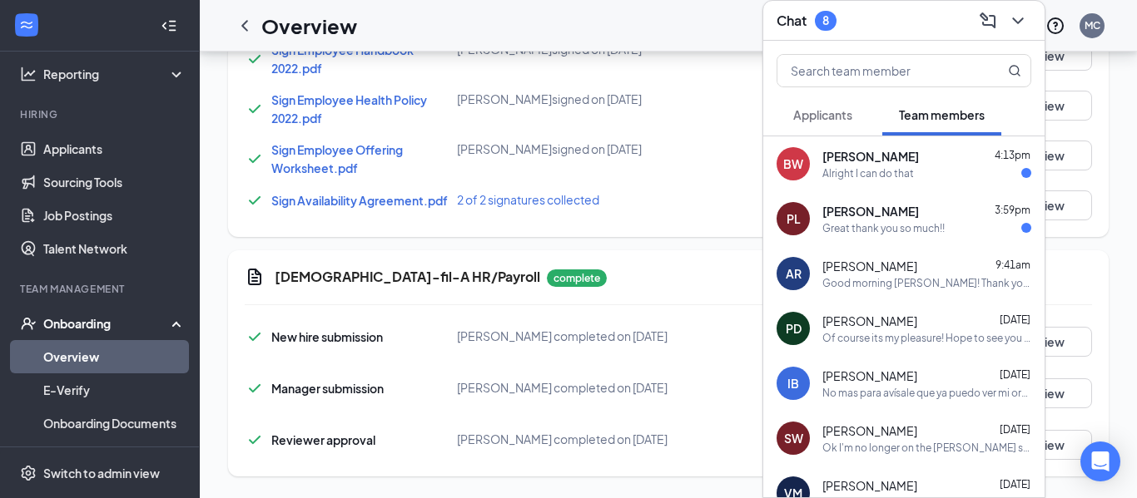
click at [944, 161] on div "[PERSON_NAME] 4:13pm" at bounding box center [926, 156] width 209 height 17
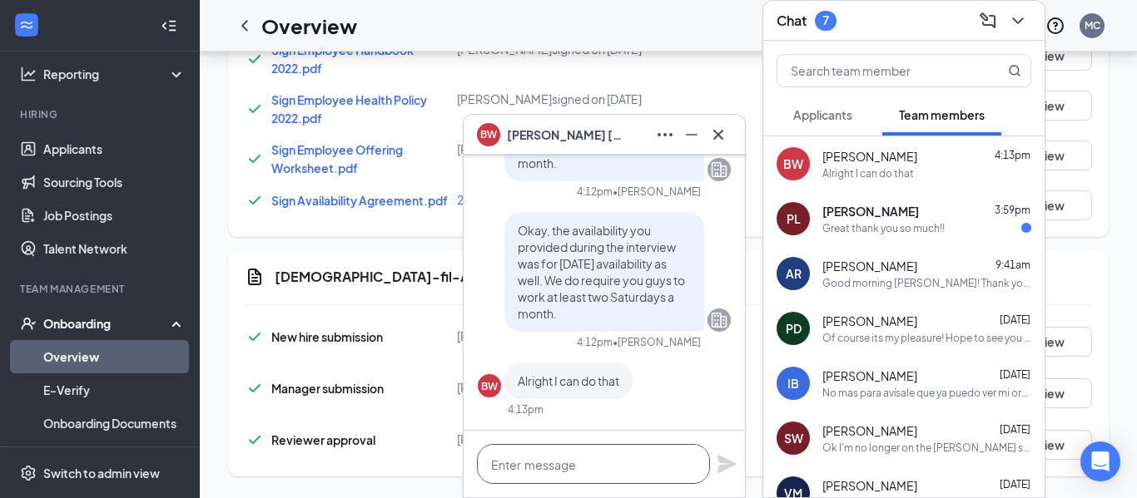
click at [526, 474] on textarea at bounding box center [593, 464] width 233 height 40
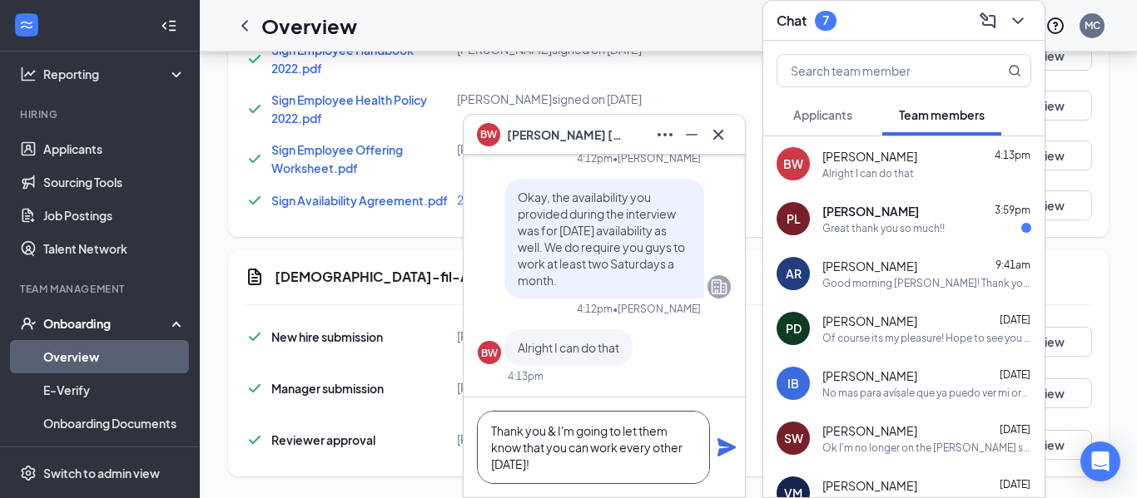
scroll to position [2, 0]
click at [516, 468] on textarea "Thank you & I'm going to let them know that you can work every other [DATE]!" at bounding box center [593, 447] width 233 height 73
click at [498, 461] on textarea "Thank you & I'm going to let them know that you can work every other [DATE]!" at bounding box center [593, 447] width 233 height 73
click at [582, 469] on textarea "Thank you & I'm going to let them know that you can work every other [DATE]!" at bounding box center [593, 447] width 233 height 73
type textarea "Thank you & I'm going to let them know that you can work every other [DATE]!"
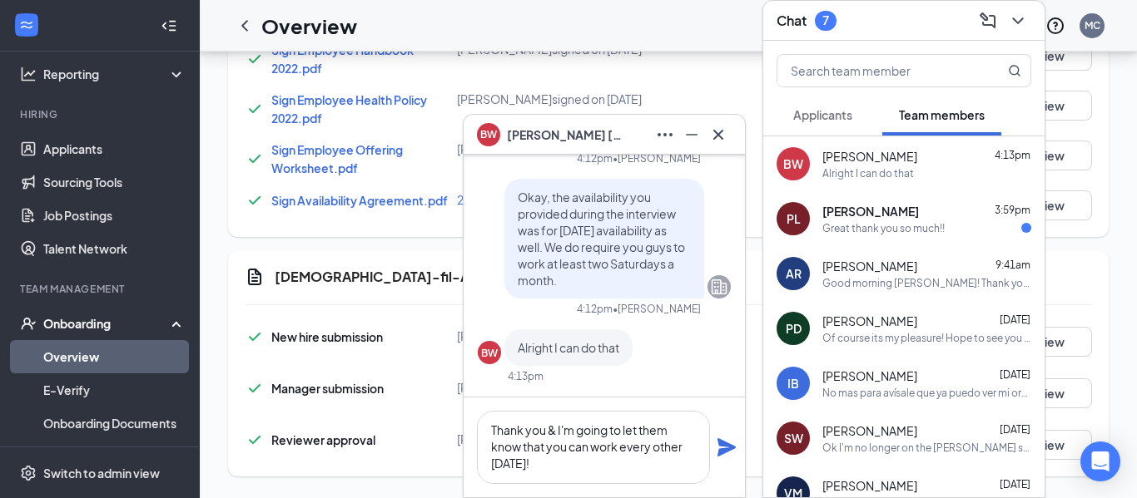
click at [723, 448] on icon "Plane" at bounding box center [726, 448] width 20 height 20
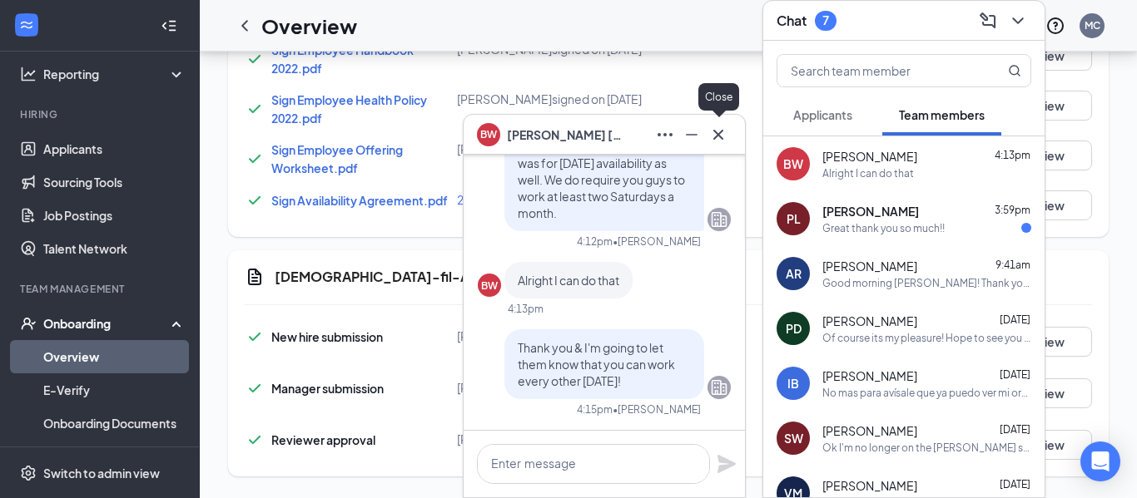
scroll to position [0, 0]
click at [720, 126] on icon "Cross" at bounding box center [718, 135] width 20 height 20
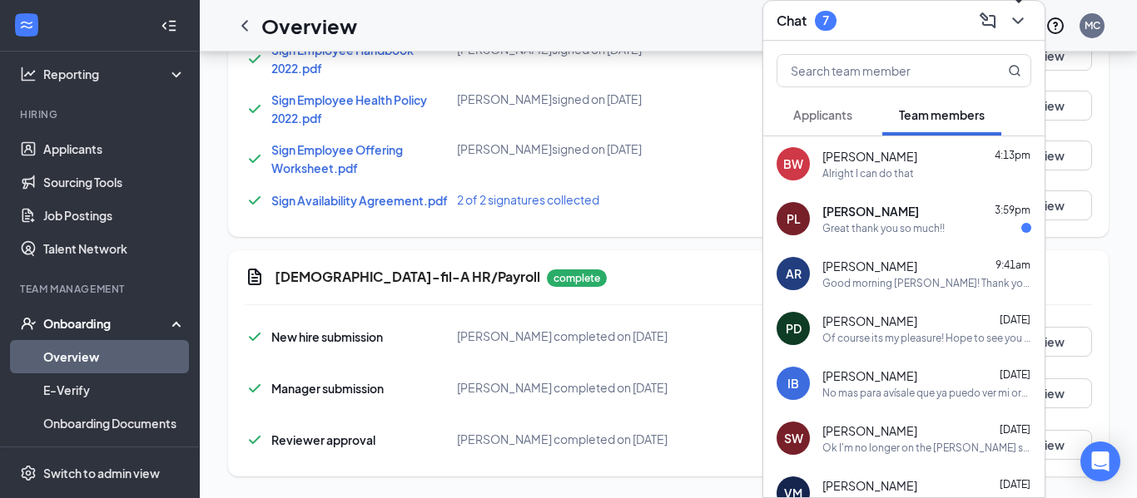
click at [1016, 25] on icon "ChevronDown" at bounding box center [1018, 21] width 20 height 20
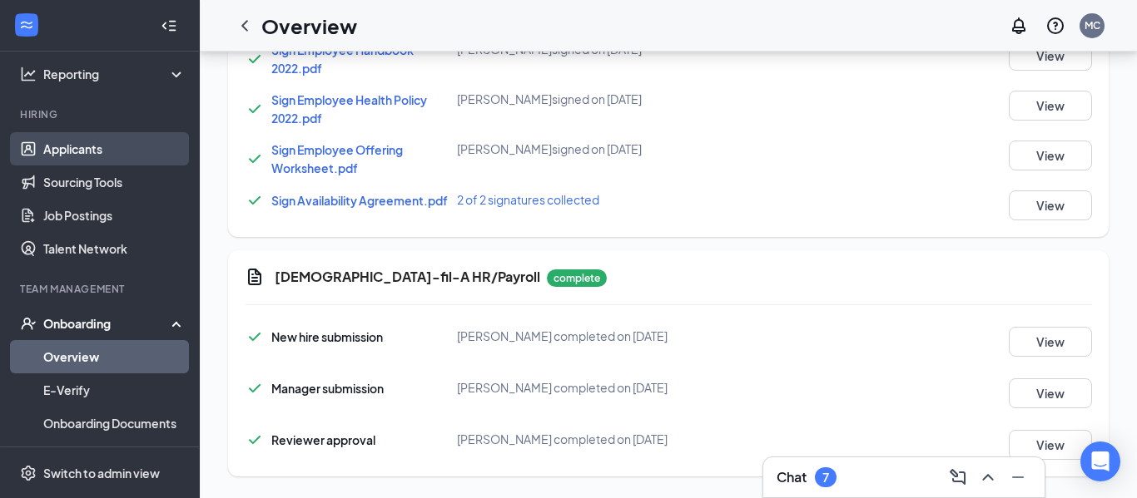
click at [109, 160] on link "Applicants" at bounding box center [114, 148] width 142 height 33
